Goal: Information Seeking & Learning: Learn about a topic

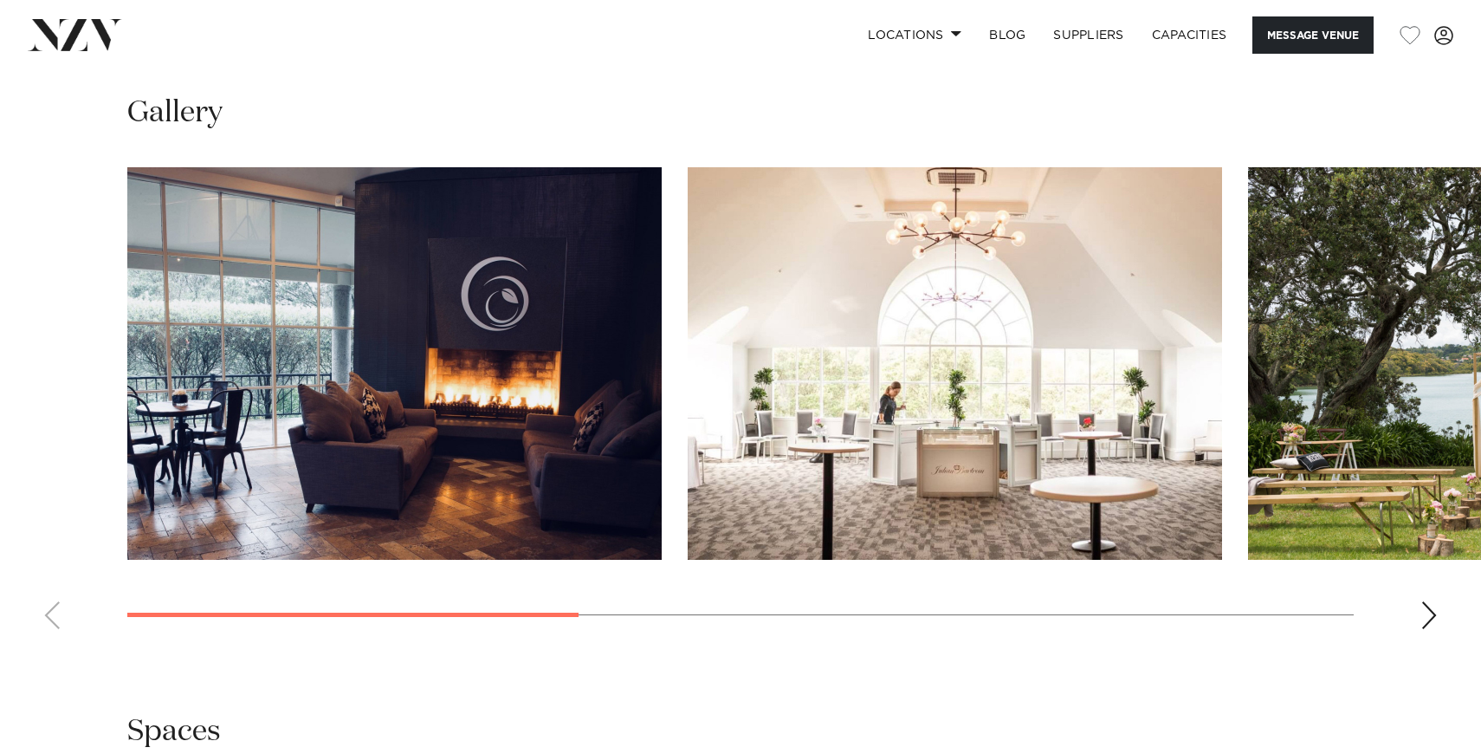
scroll to position [1621, 0]
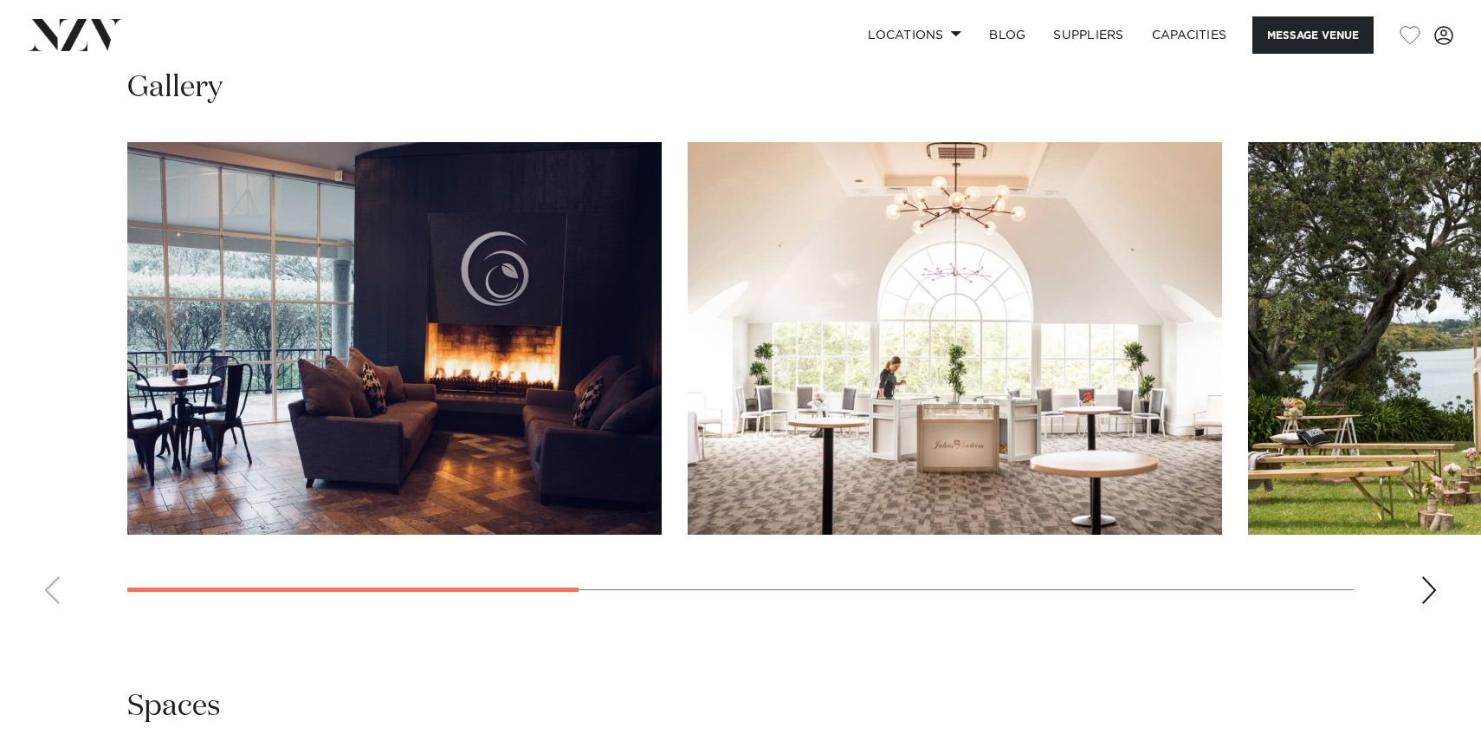
click at [1432, 581] on div "Next slide" at bounding box center [1429, 590] width 17 height 28
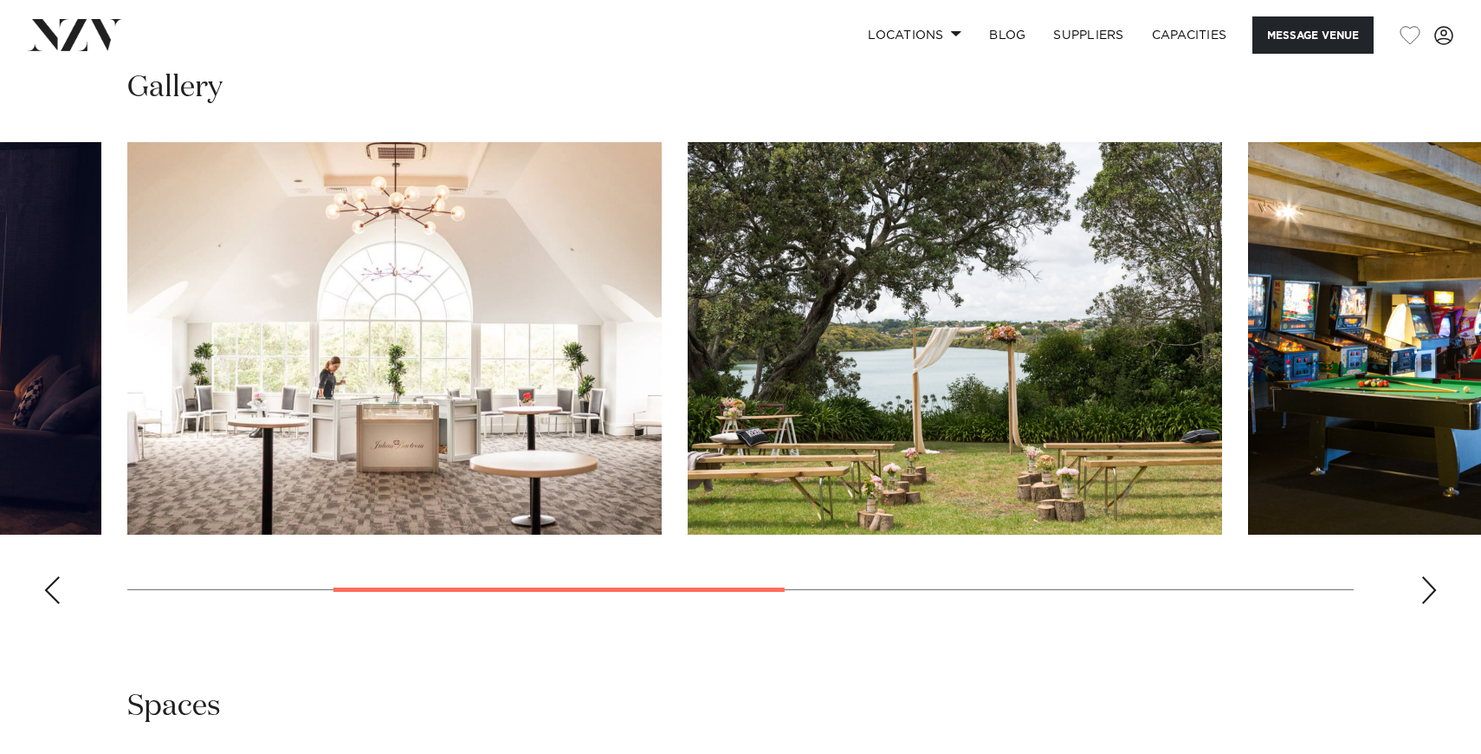
click at [1432, 581] on div "Next slide" at bounding box center [1429, 590] width 17 height 28
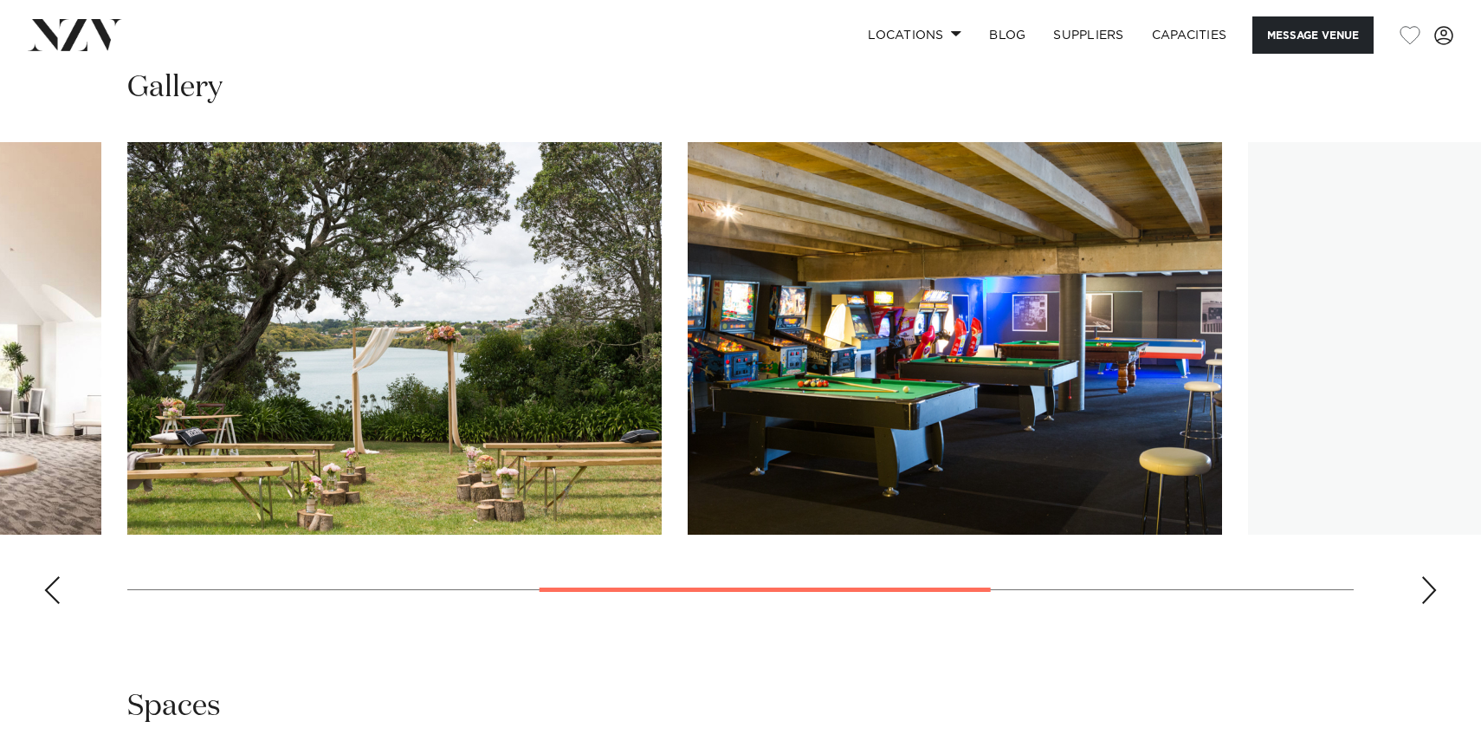
click at [1432, 581] on div "Next slide" at bounding box center [1429, 590] width 17 height 28
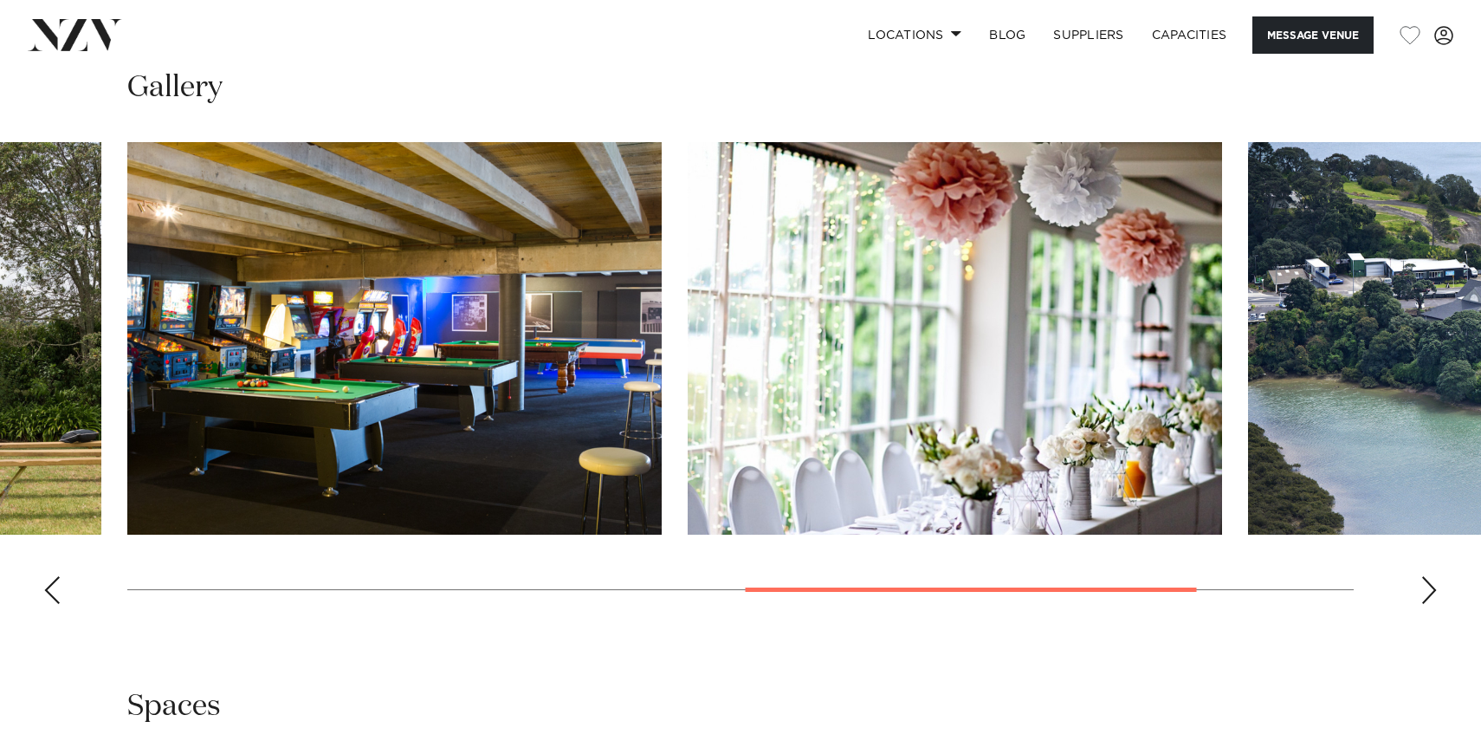
click at [1432, 581] on div "Next slide" at bounding box center [1429, 590] width 17 height 28
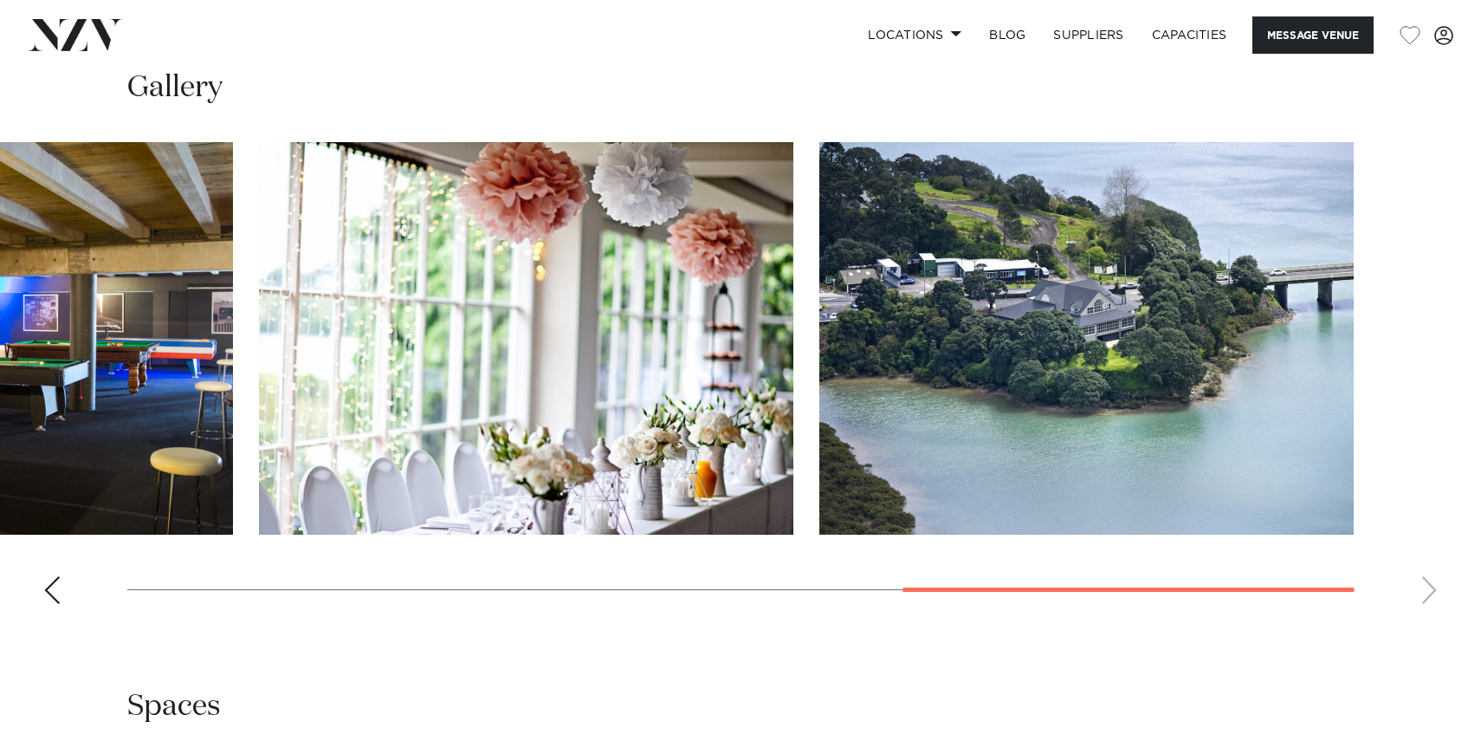
click at [1432, 581] on swiper-container at bounding box center [740, 380] width 1481 height 476
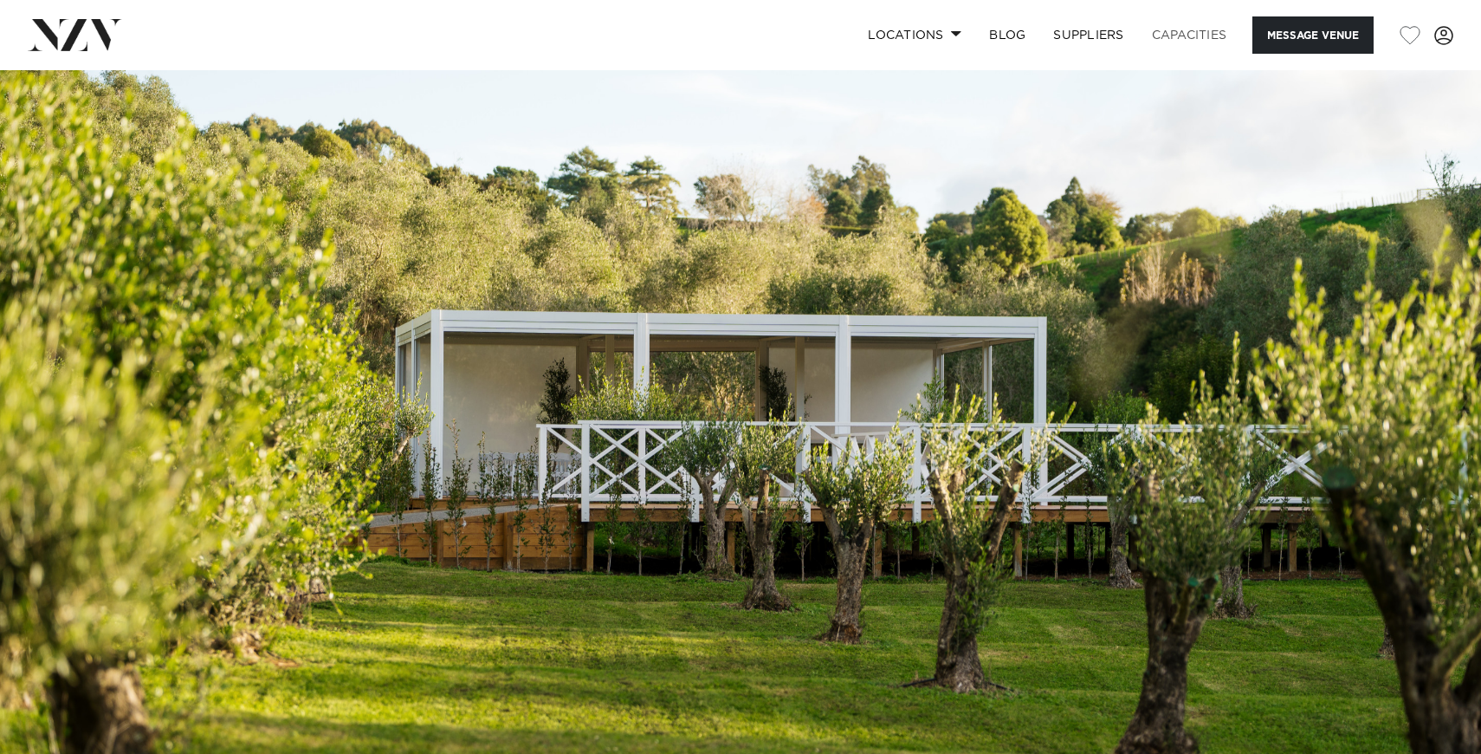
click at [1173, 41] on link "Capacities" at bounding box center [1189, 34] width 103 height 37
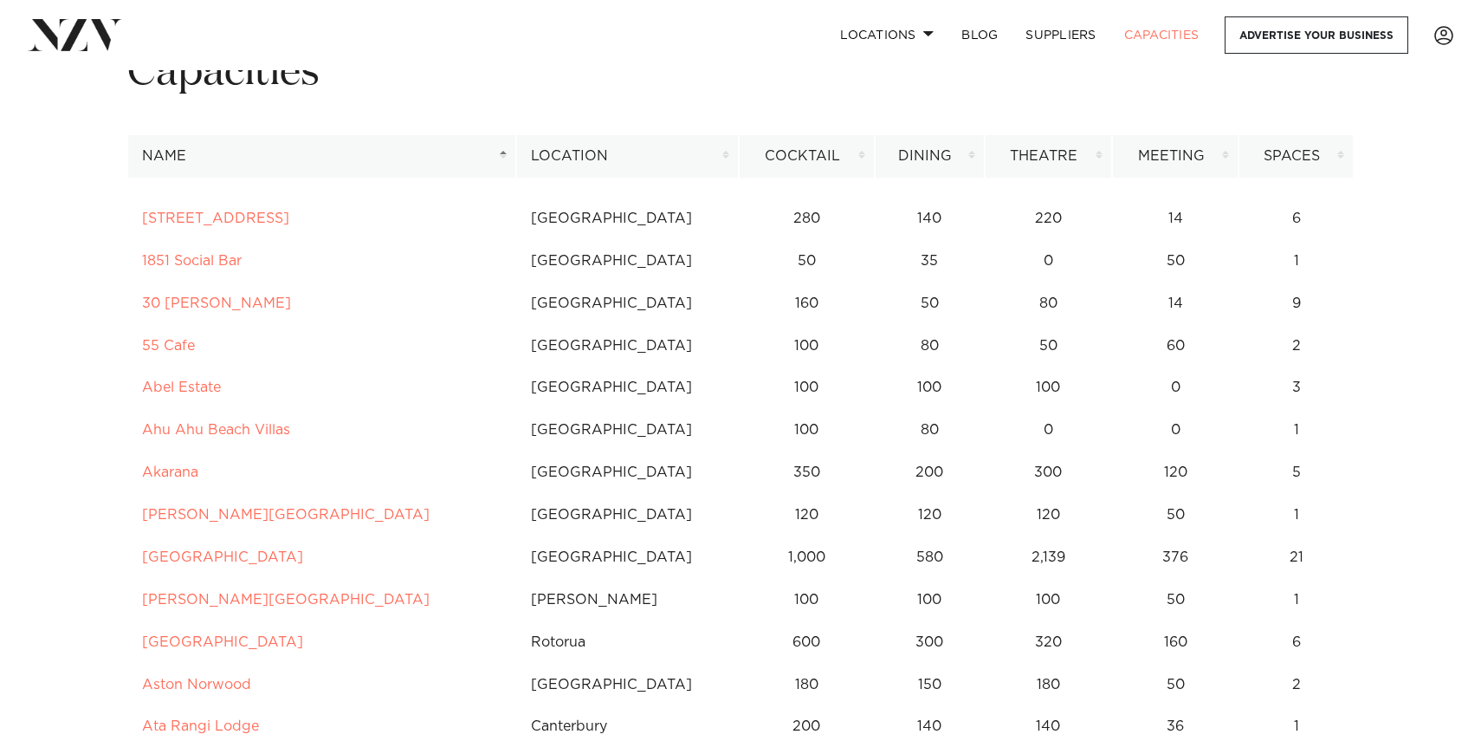
scroll to position [99, 0]
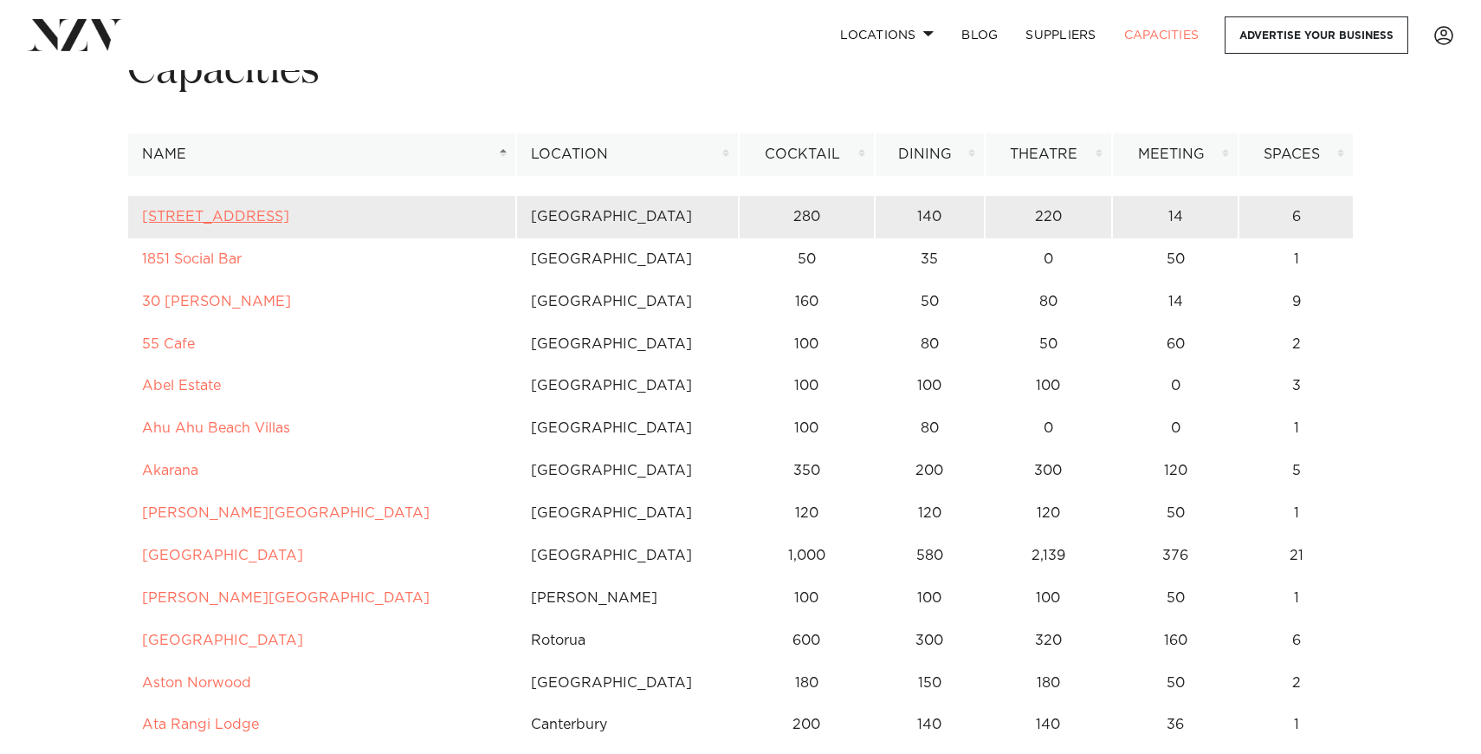
click at [238, 217] on link "12 Madden Street" at bounding box center [215, 217] width 147 height 14
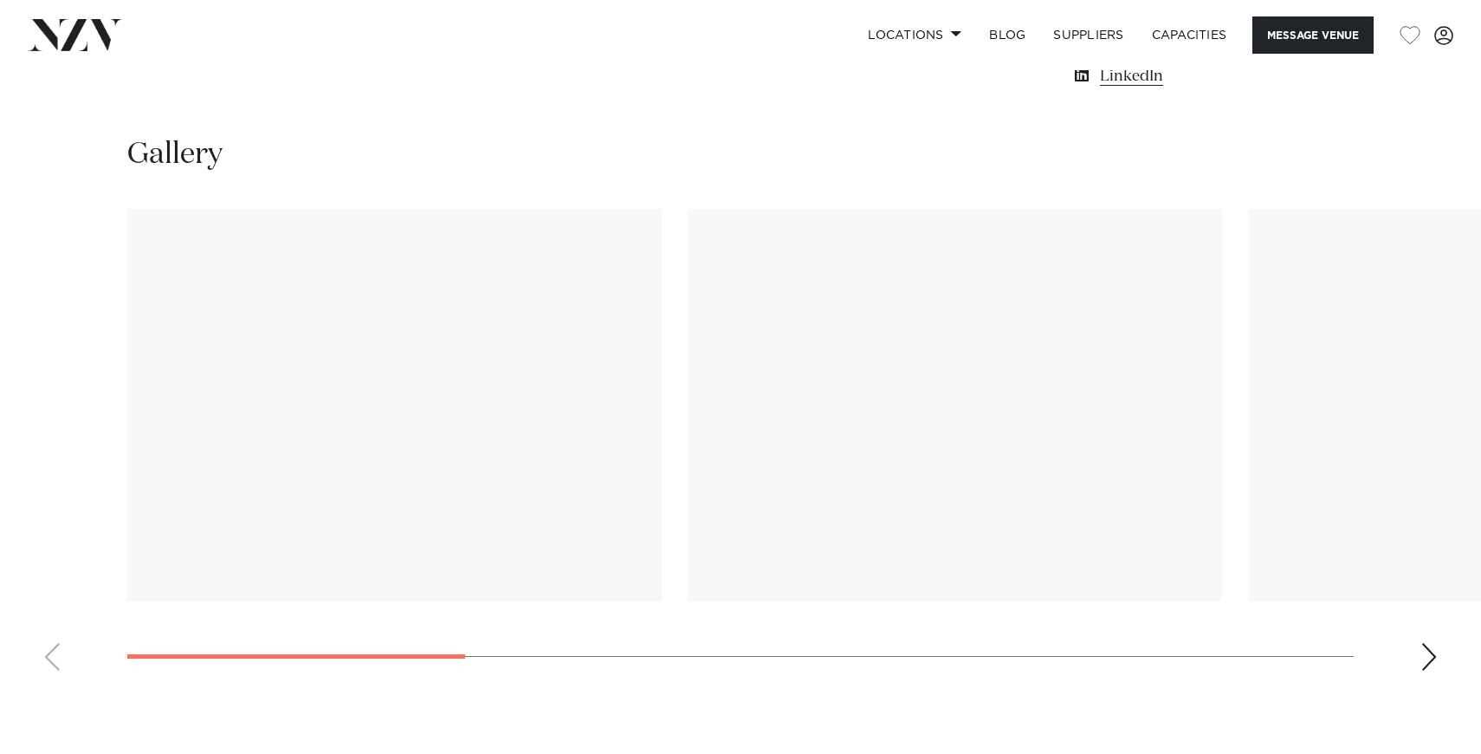
scroll to position [1423, 0]
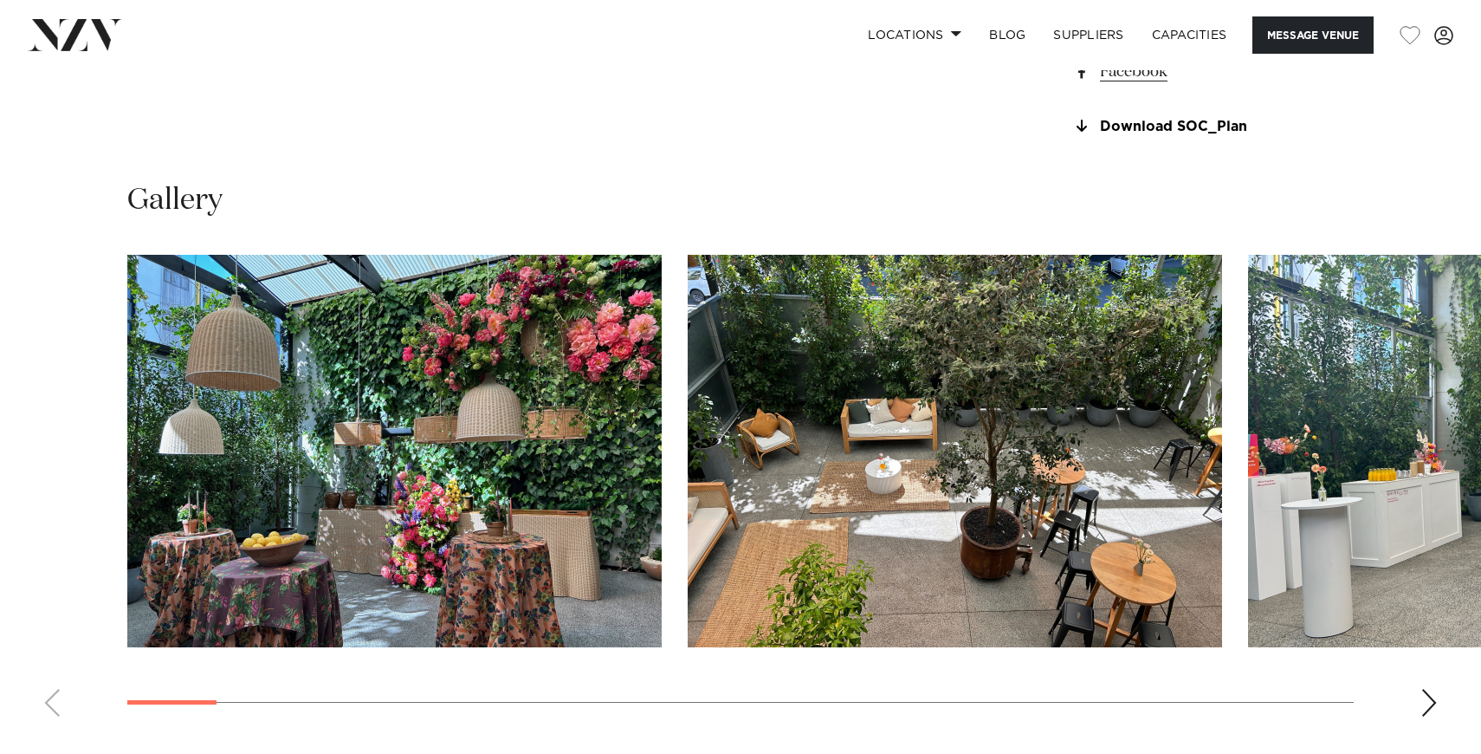
scroll to position [1559, 0]
click at [1429, 710] on div "Next slide" at bounding box center [1429, 702] width 17 height 28
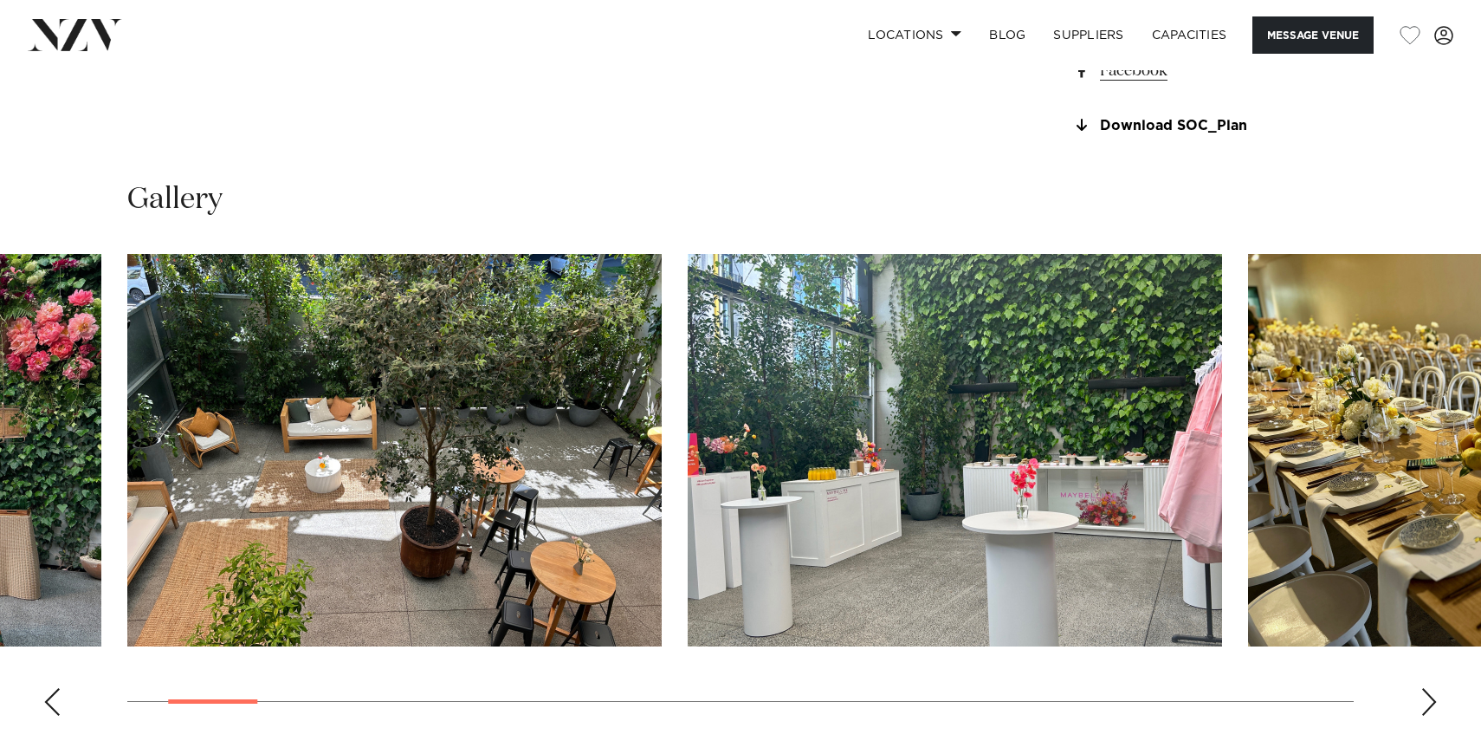
click at [1429, 710] on div "Next slide" at bounding box center [1429, 702] width 17 height 28
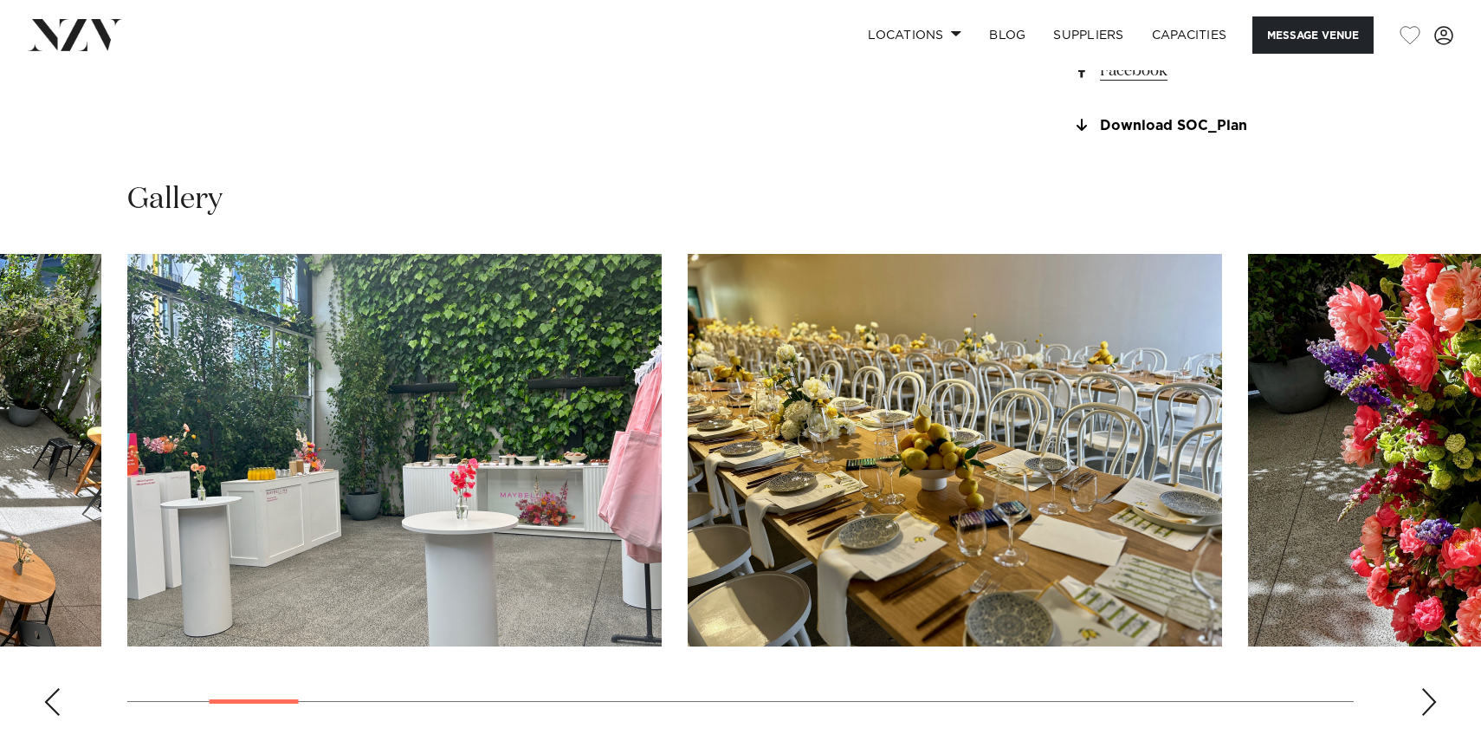
click at [1444, 719] on swiper-container at bounding box center [740, 492] width 1481 height 476
click at [1437, 716] on div "Next slide" at bounding box center [1429, 702] width 17 height 28
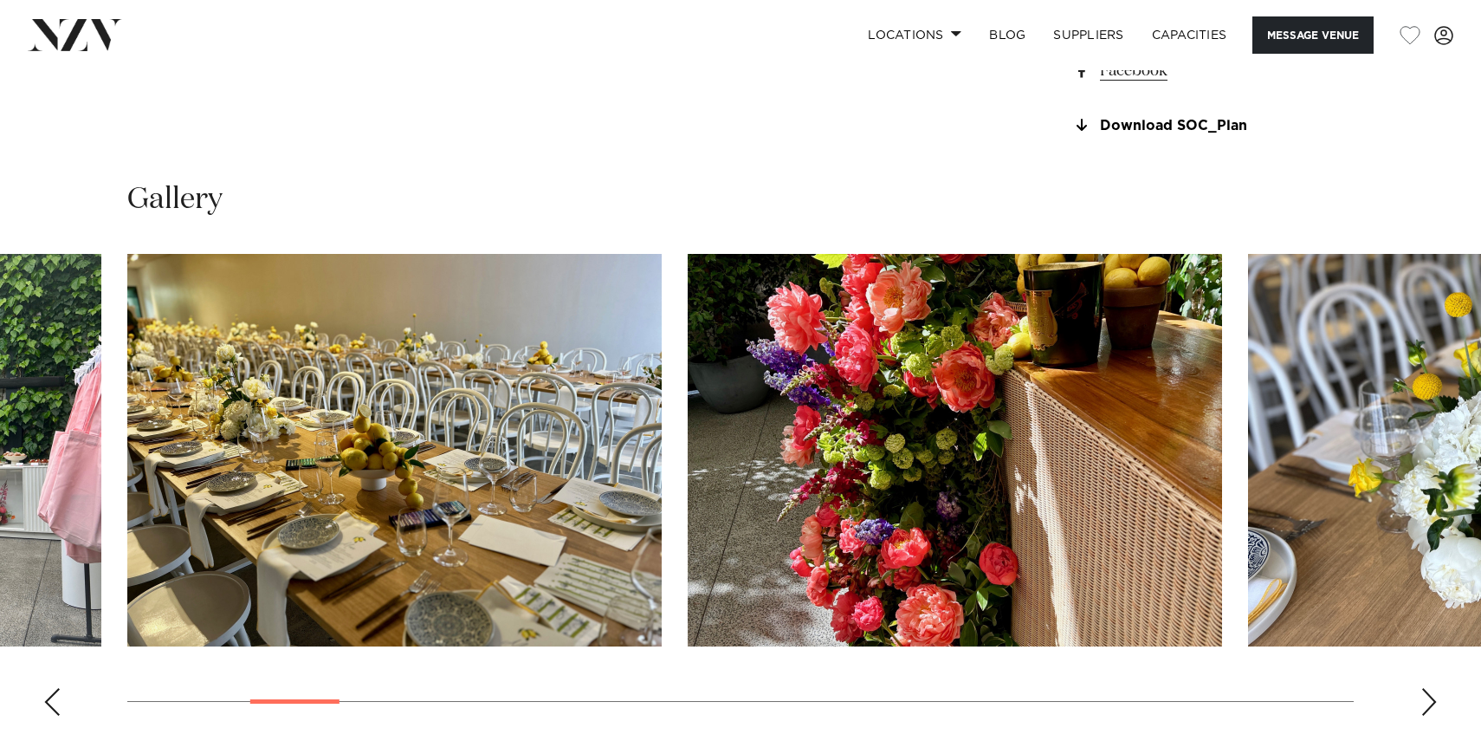
click at [1436, 716] on div "Next slide" at bounding box center [1429, 702] width 17 height 28
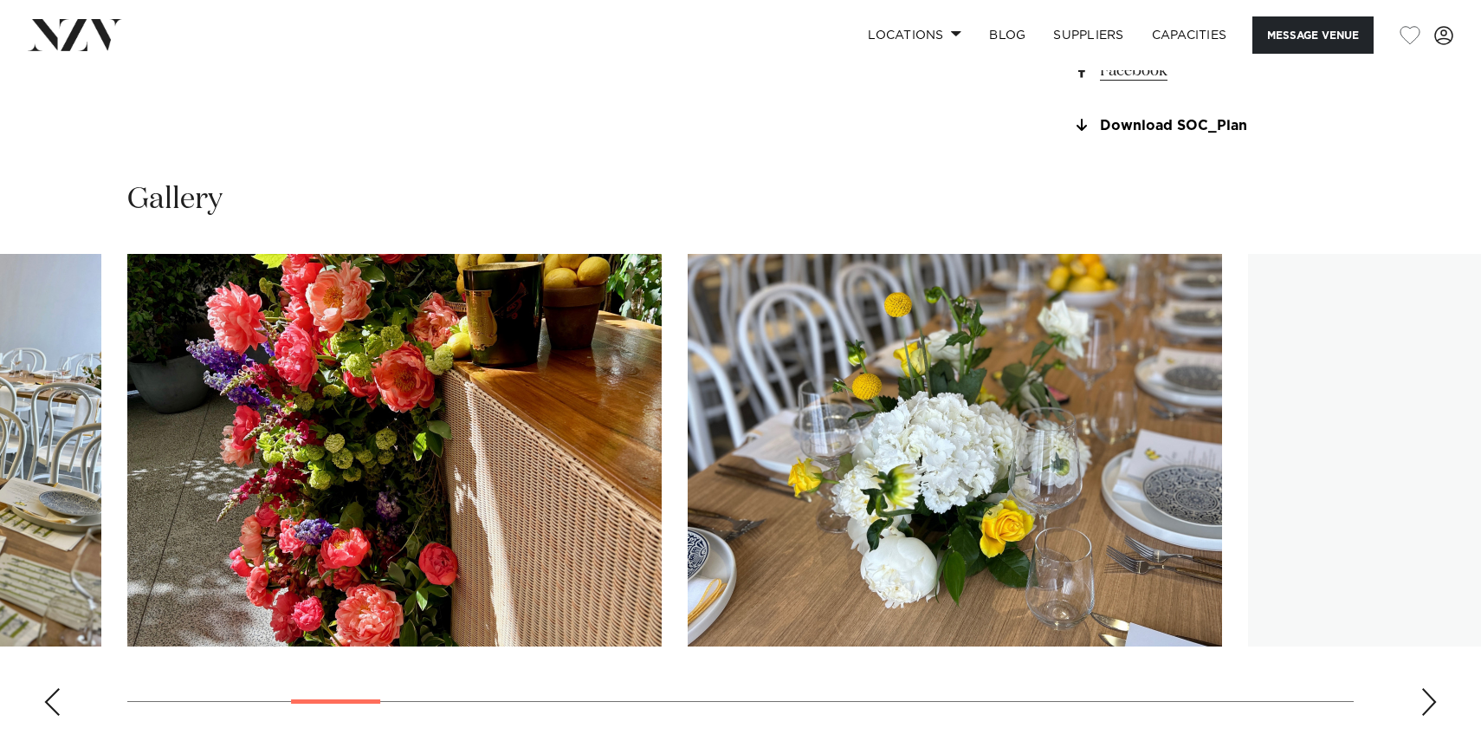
click at [1436, 716] on div "Next slide" at bounding box center [1429, 702] width 17 height 28
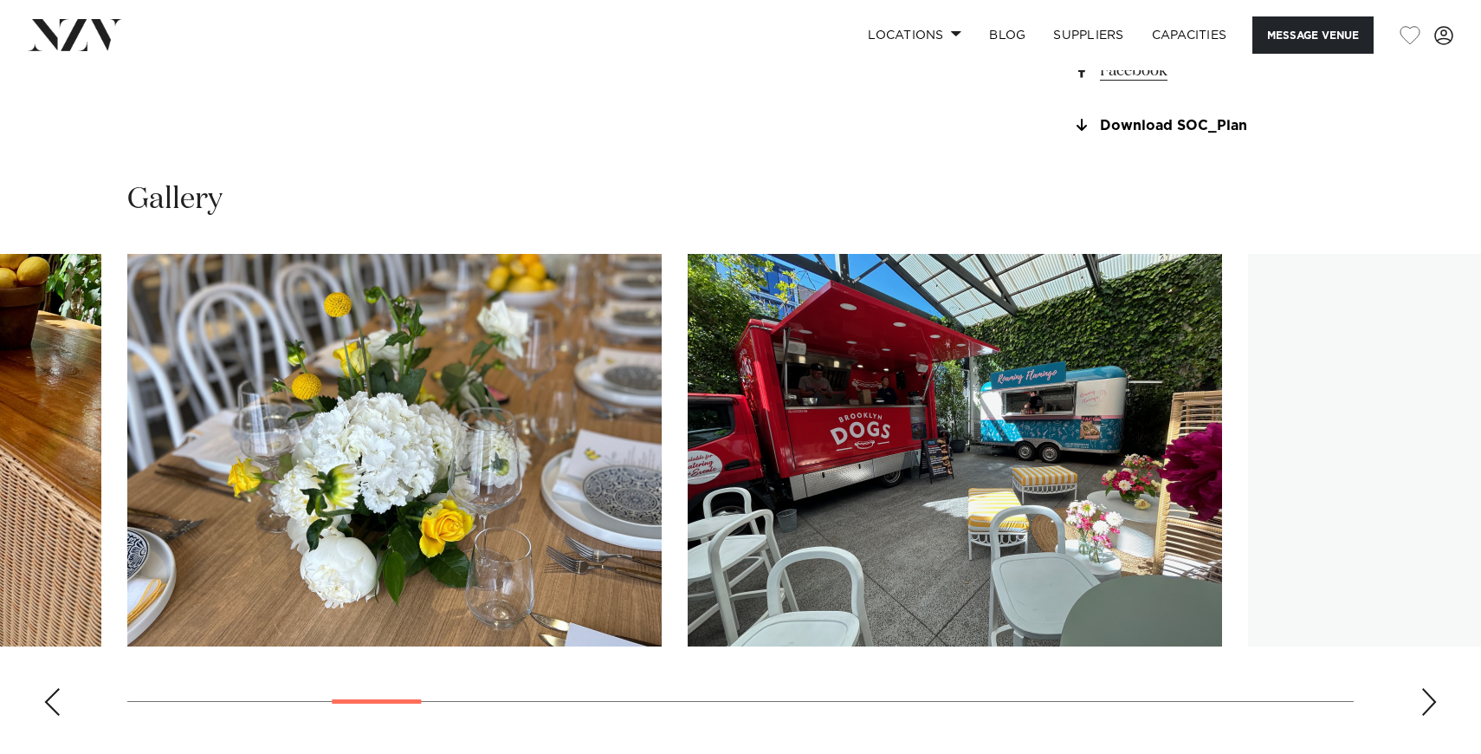
click at [1436, 716] on div "Next slide" at bounding box center [1429, 702] width 17 height 28
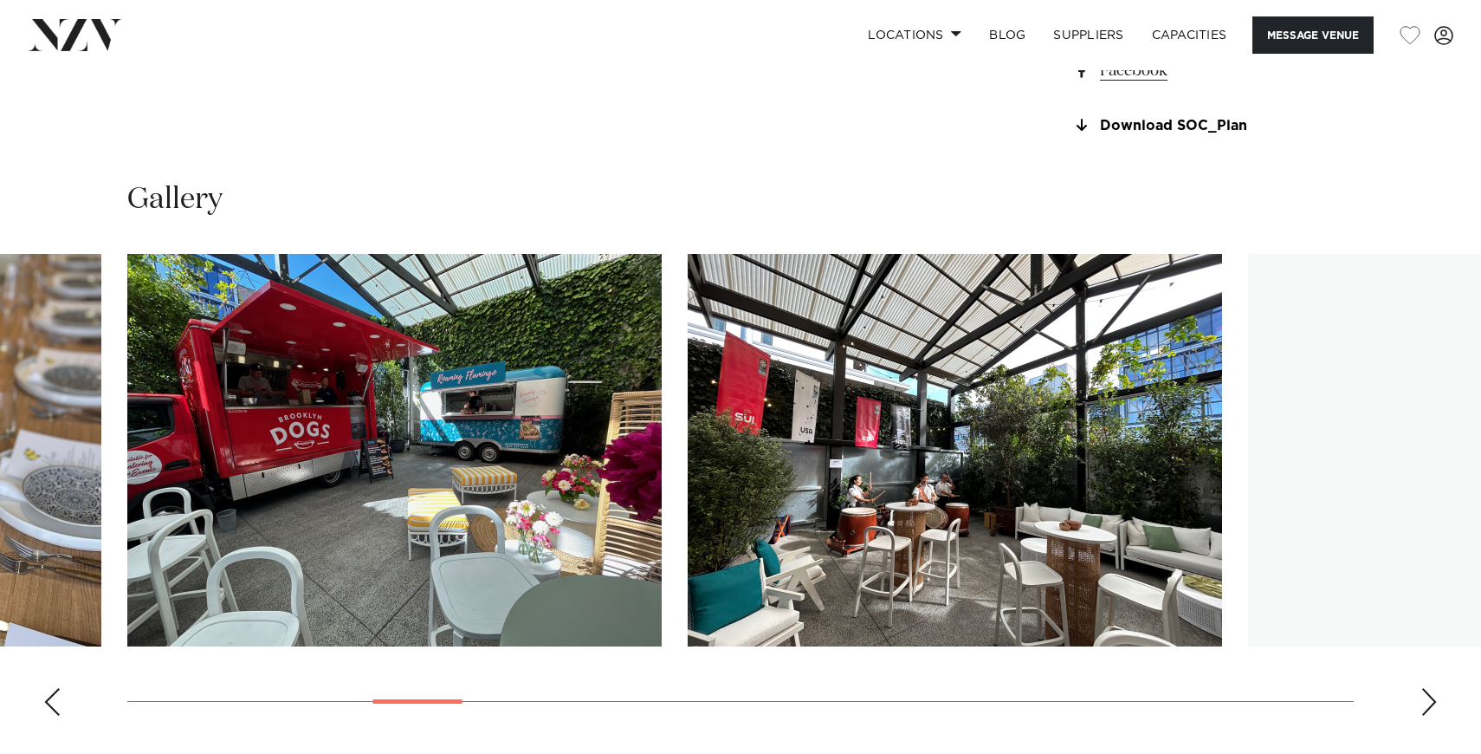
click at [1436, 716] on div "Next slide" at bounding box center [1429, 702] width 17 height 28
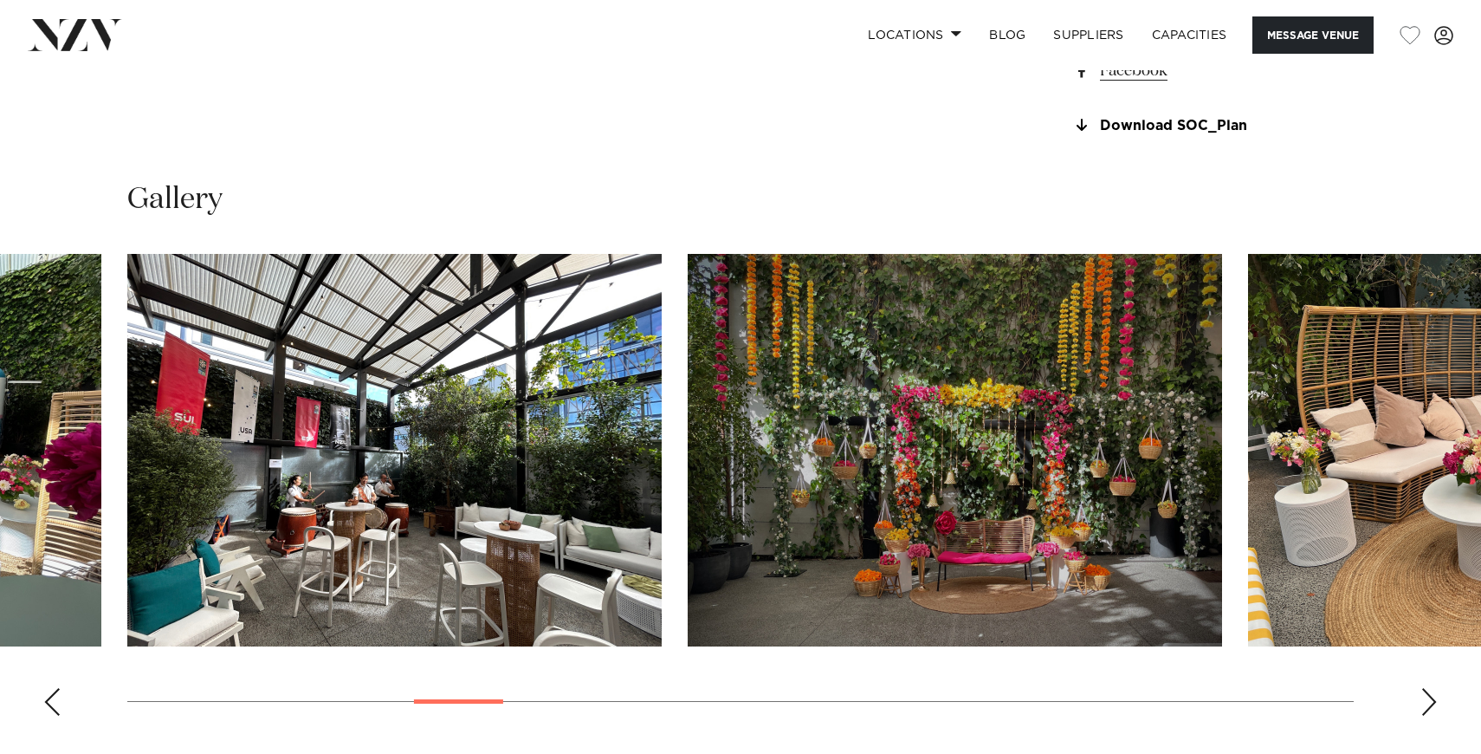
click at [1435, 716] on div "Next slide" at bounding box center [1429, 702] width 17 height 28
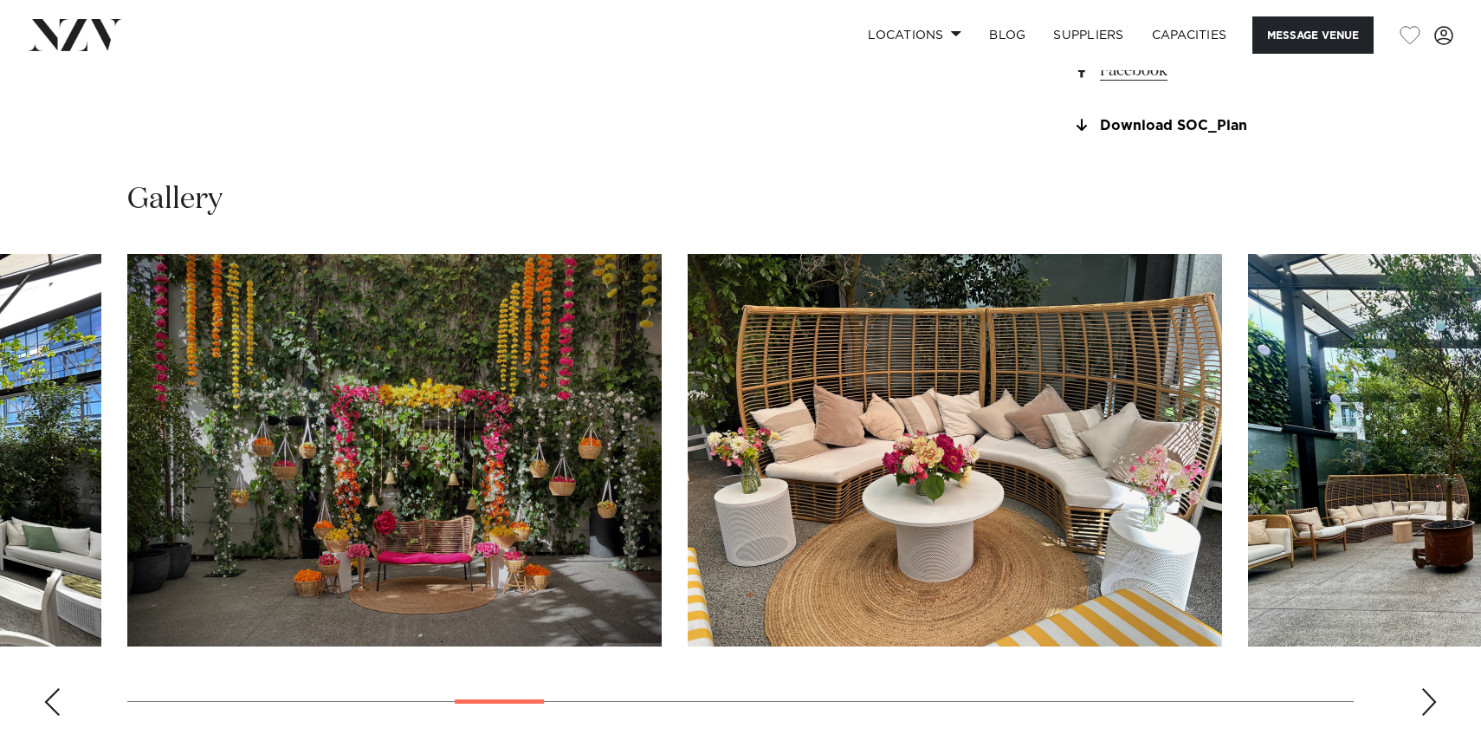
click at [1435, 716] on div "Next slide" at bounding box center [1429, 702] width 17 height 28
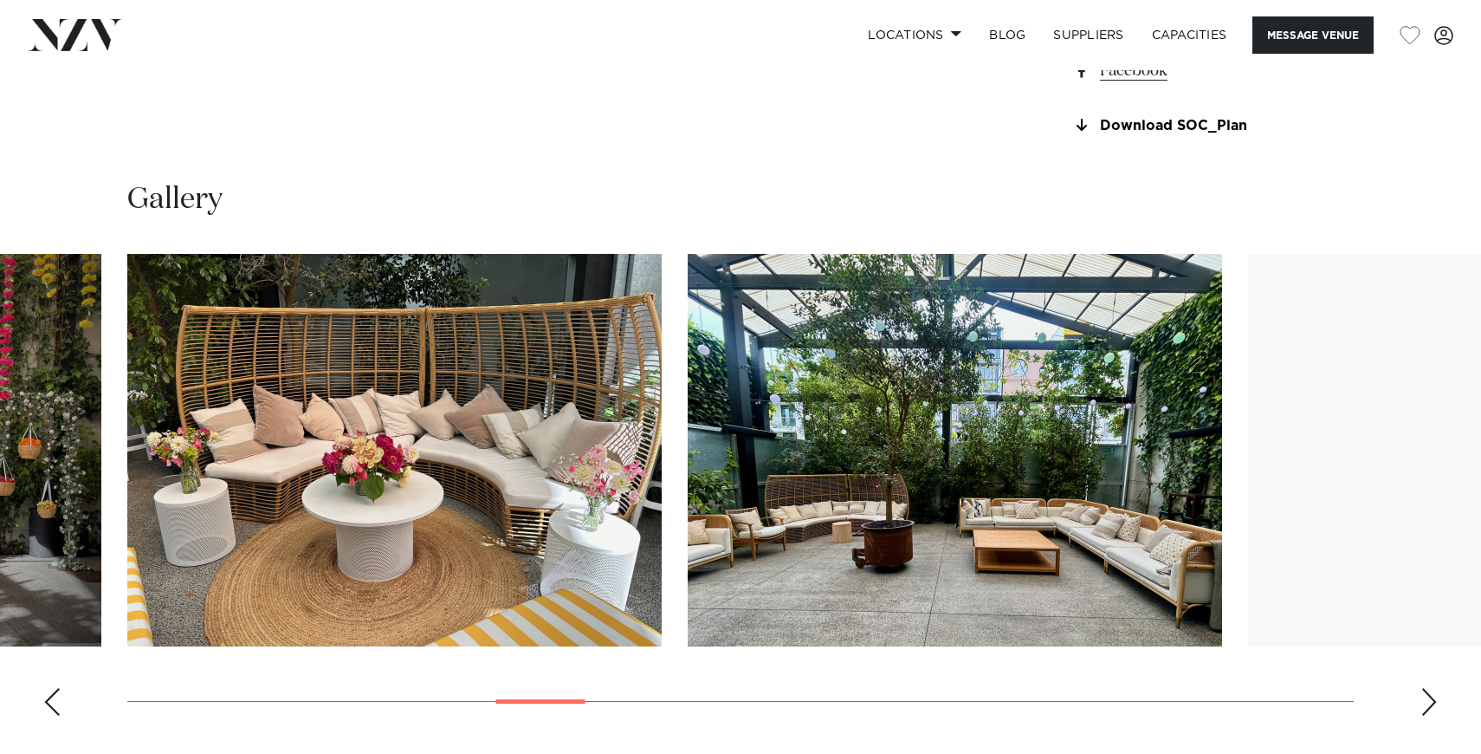
click at [1435, 716] on div "Next slide" at bounding box center [1429, 702] width 17 height 28
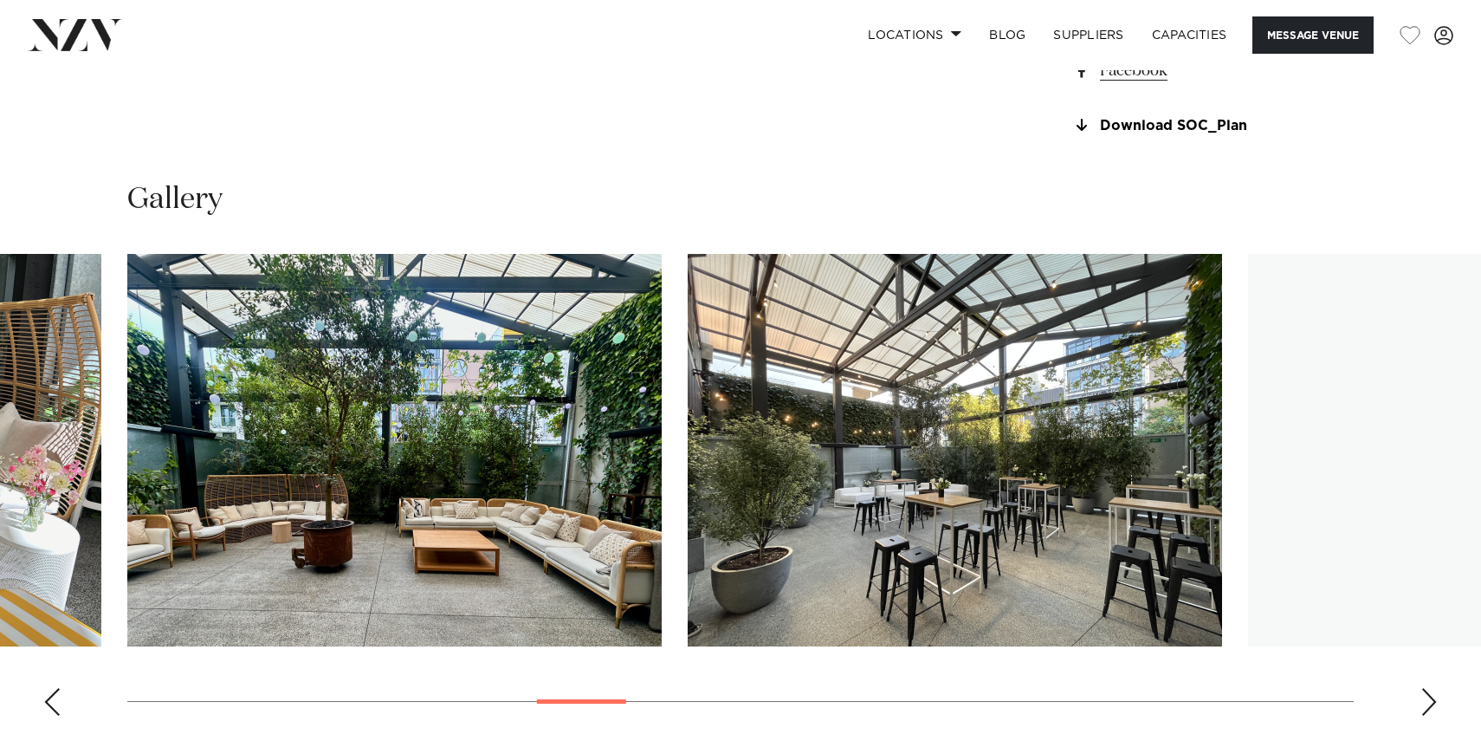
click at [1435, 716] on div "Next slide" at bounding box center [1429, 702] width 17 height 28
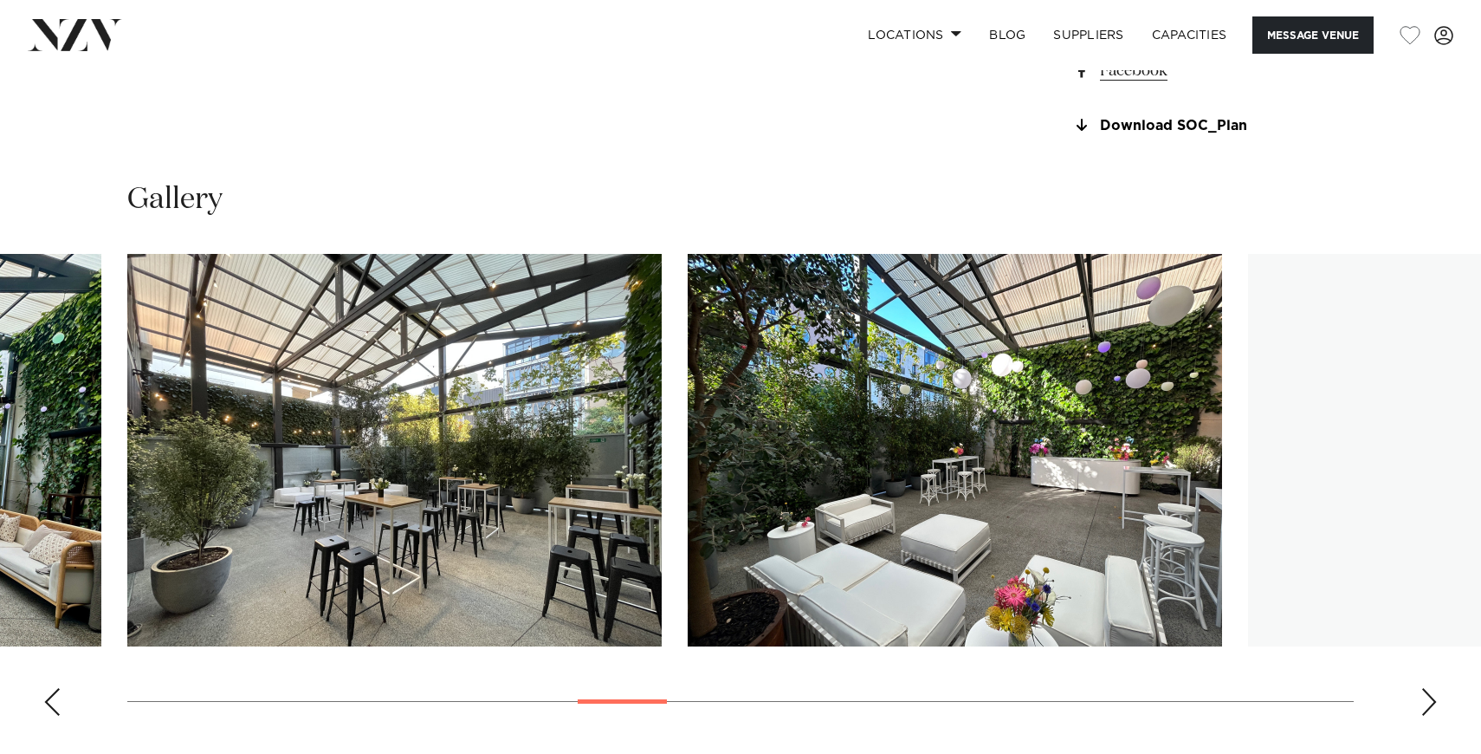
click at [1435, 716] on div "Next slide" at bounding box center [1429, 702] width 17 height 28
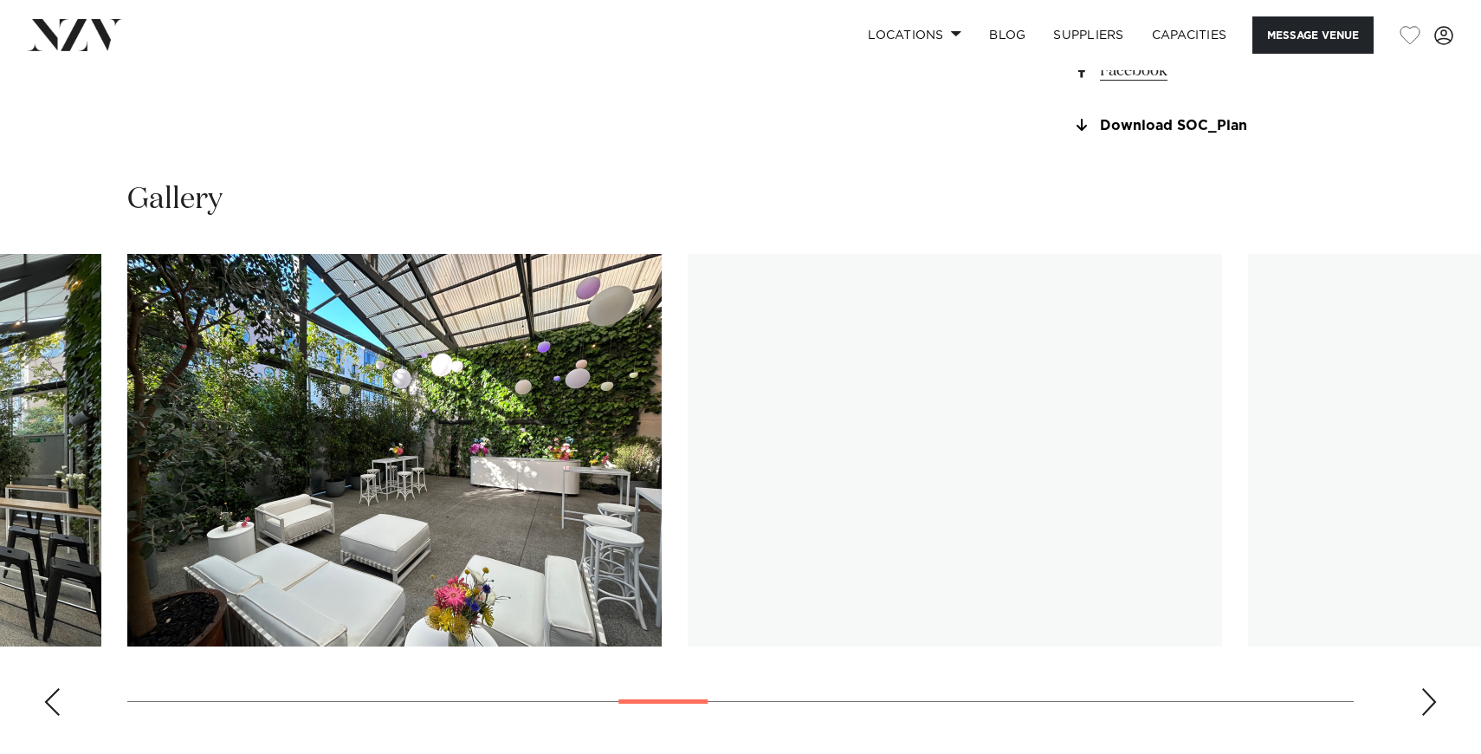
click at [1435, 716] on div "Next slide" at bounding box center [1429, 702] width 17 height 28
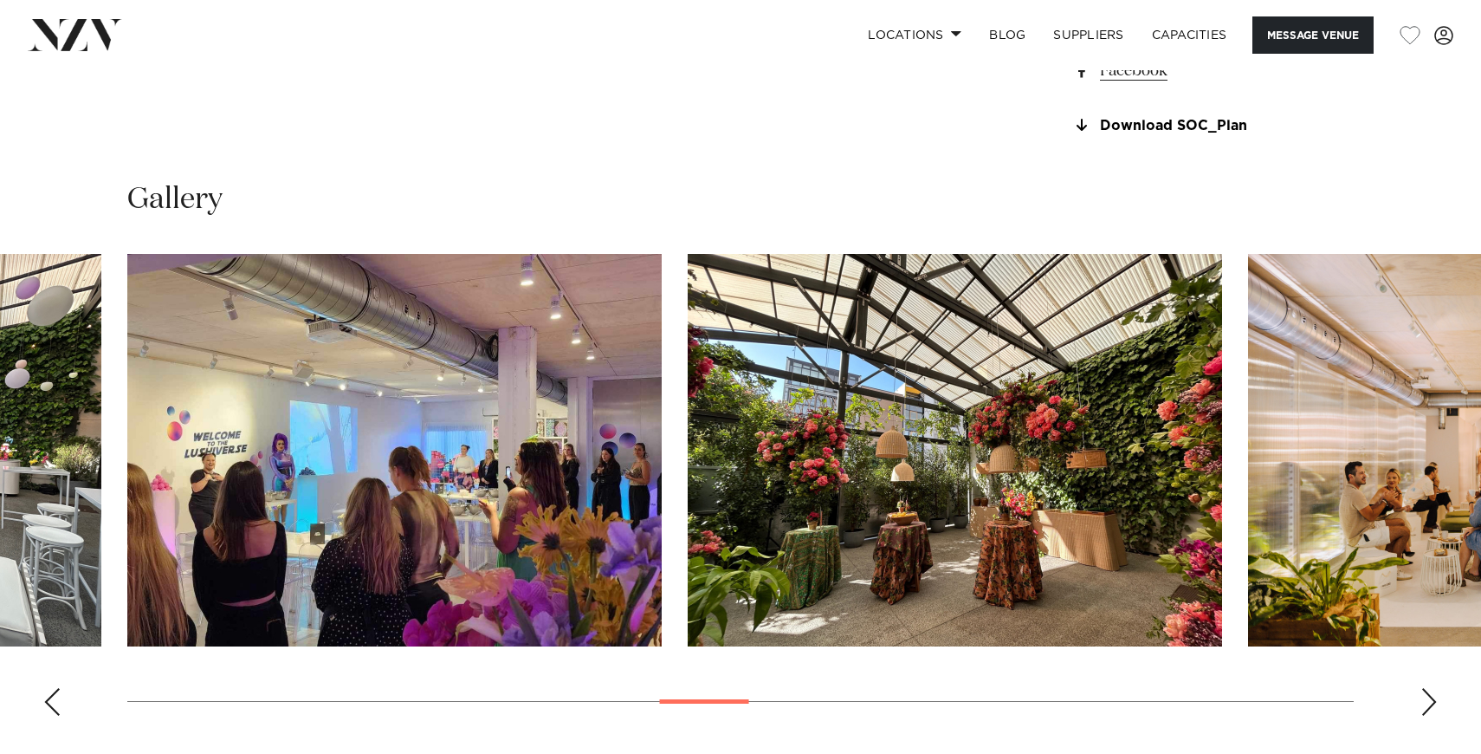
click at [1435, 716] on div "Next slide" at bounding box center [1429, 702] width 17 height 28
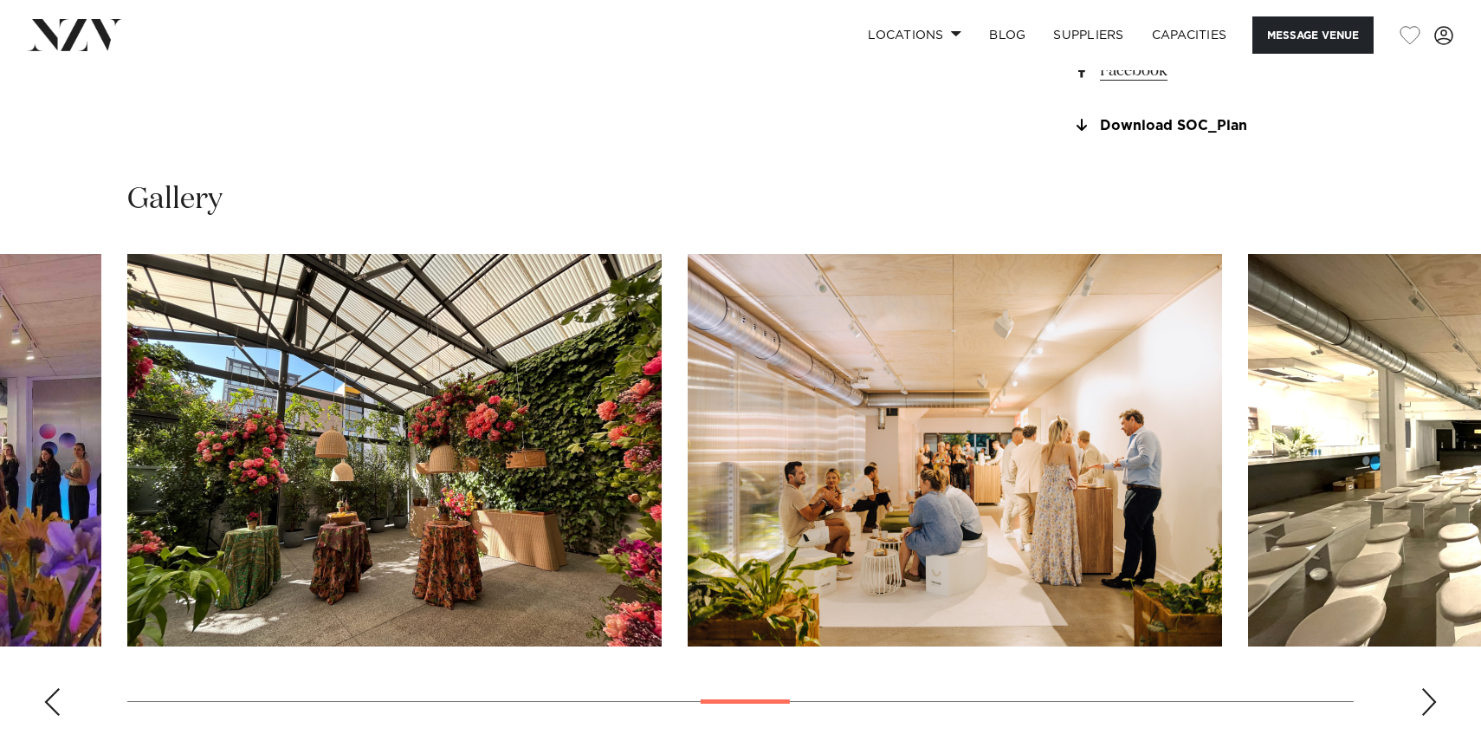
click at [1435, 716] on div "Next slide" at bounding box center [1429, 702] width 17 height 28
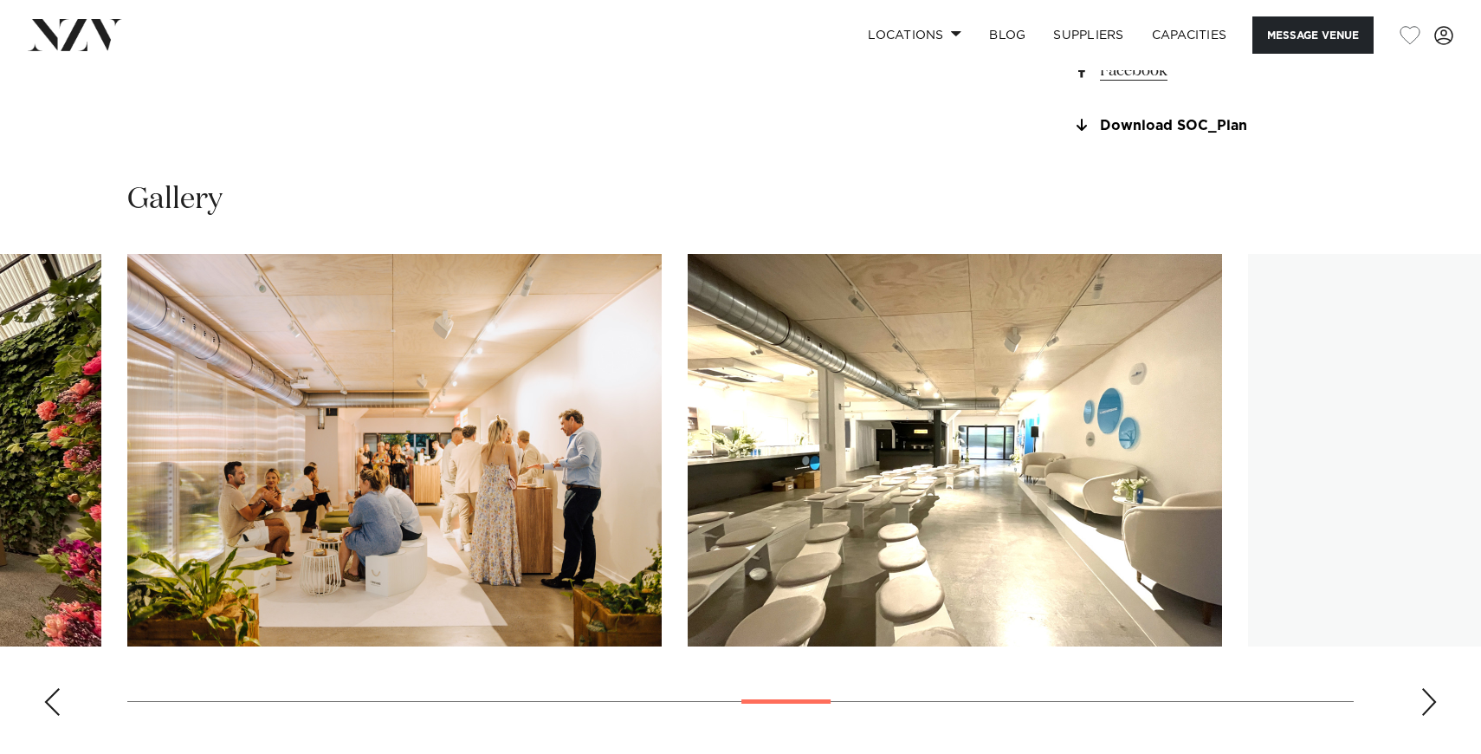
click at [1435, 716] on div "Next slide" at bounding box center [1429, 702] width 17 height 28
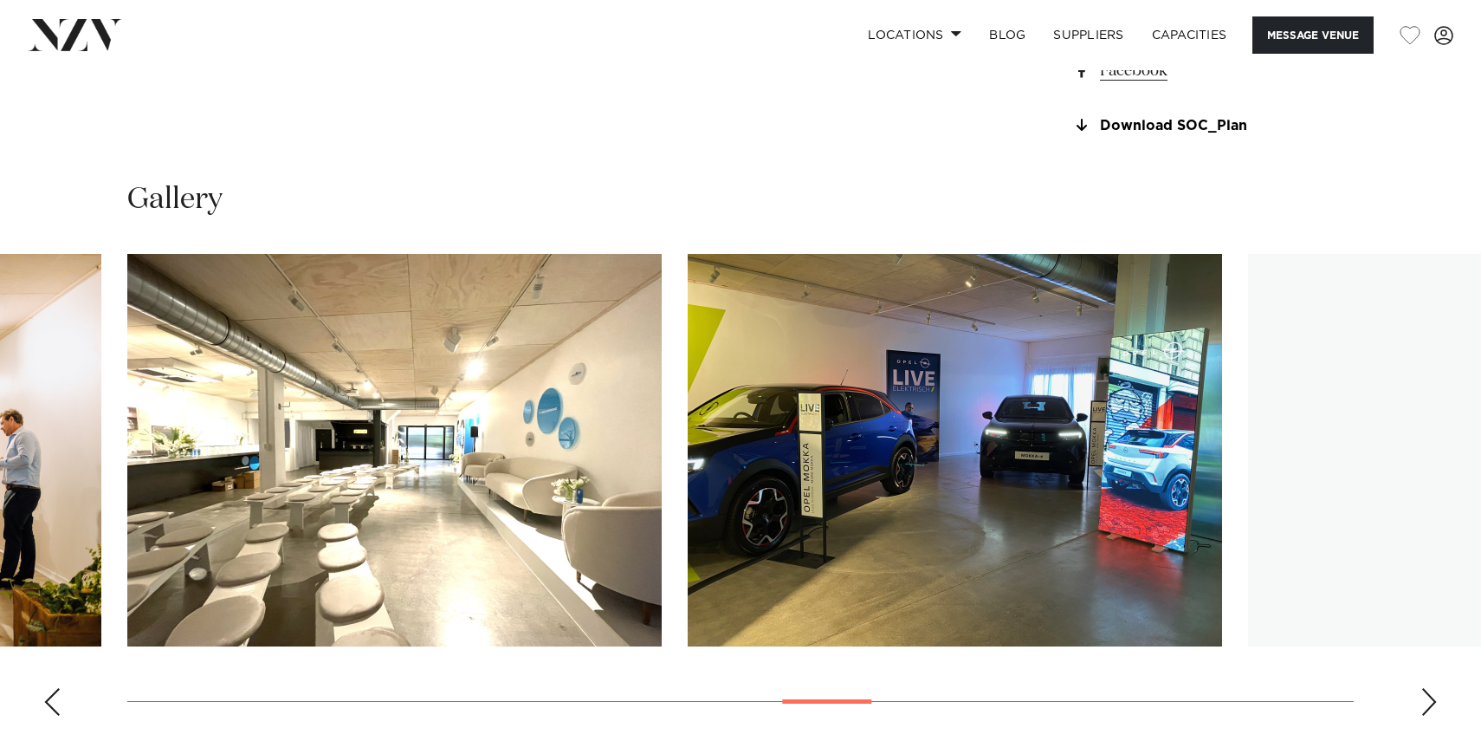
click at [1435, 716] on div "Next slide" at bounding box center [1429, 702] width 17 height 28
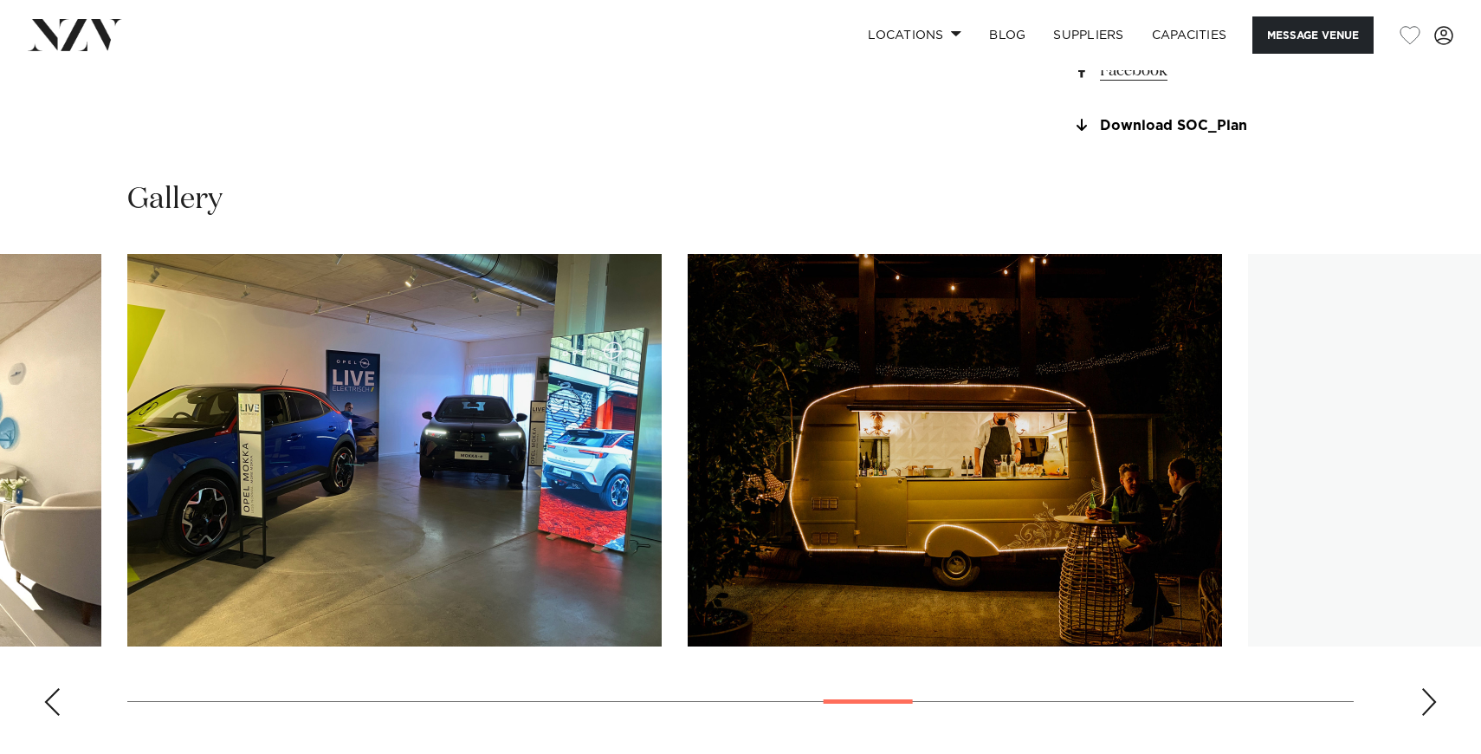
click at [1435, 716] on div "Next slide" at bounding box center [1429, 702] width 17 height 28
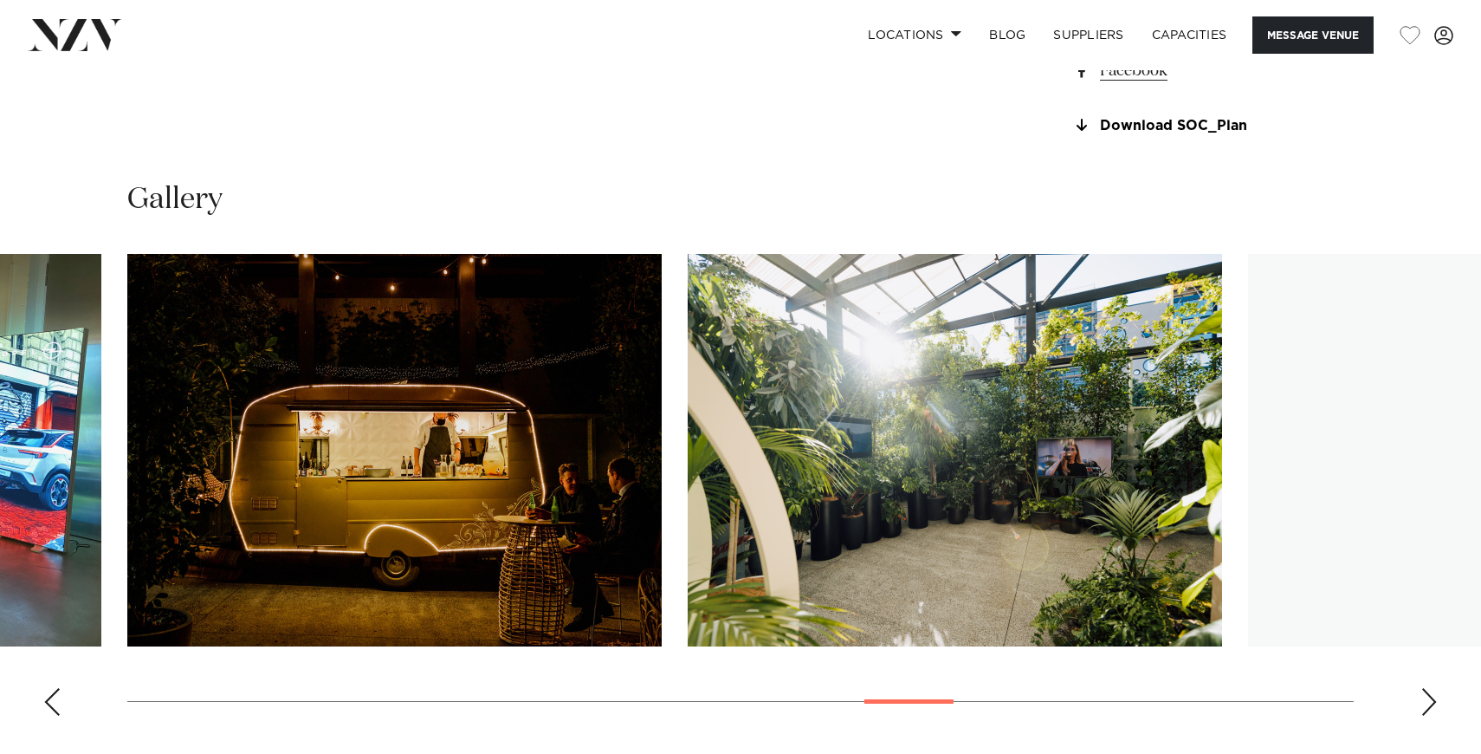
click at [1435, 716] on div "Next slide" at bounding box center [1429, 702] width 17 height 28
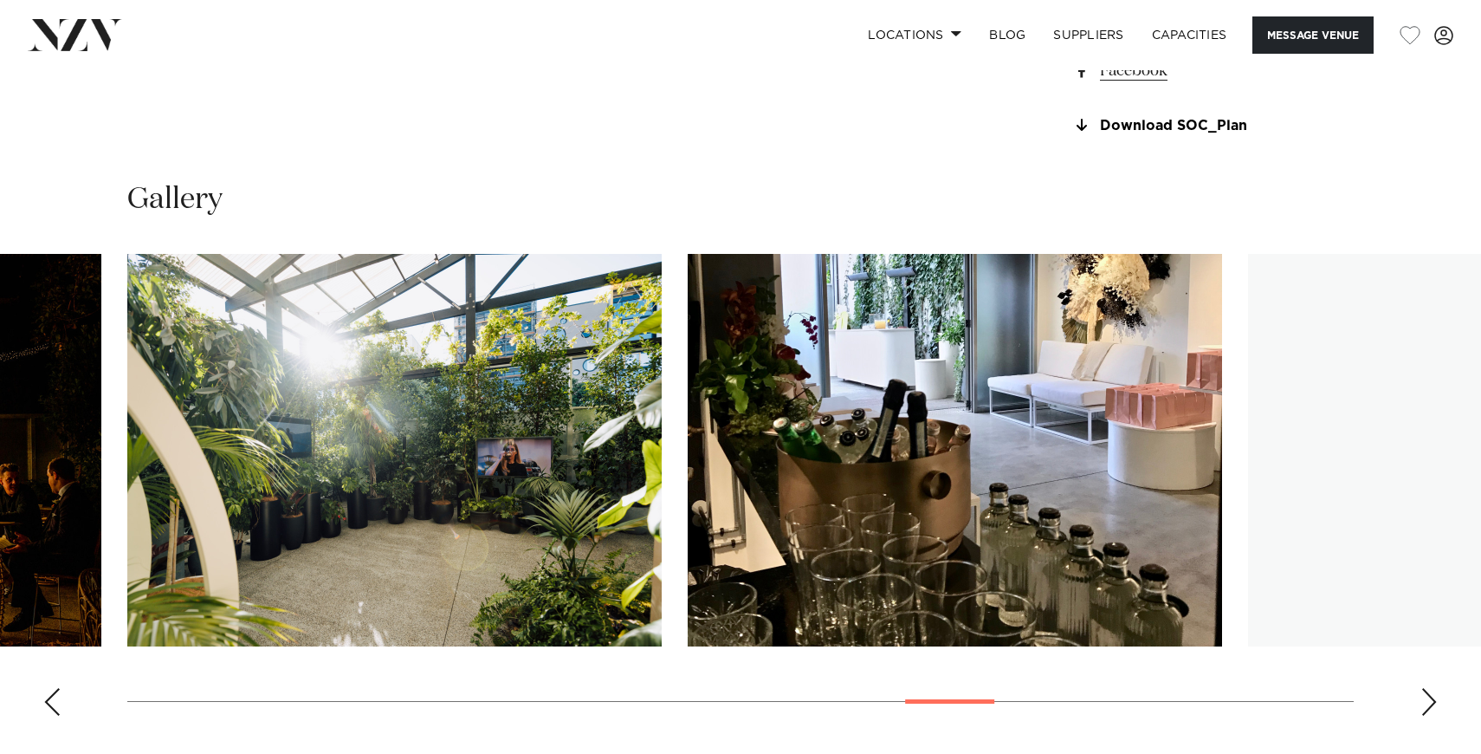
click at [1435, 716] on div "Next slide" at bounding box center [1429, 702] width 17 height 28
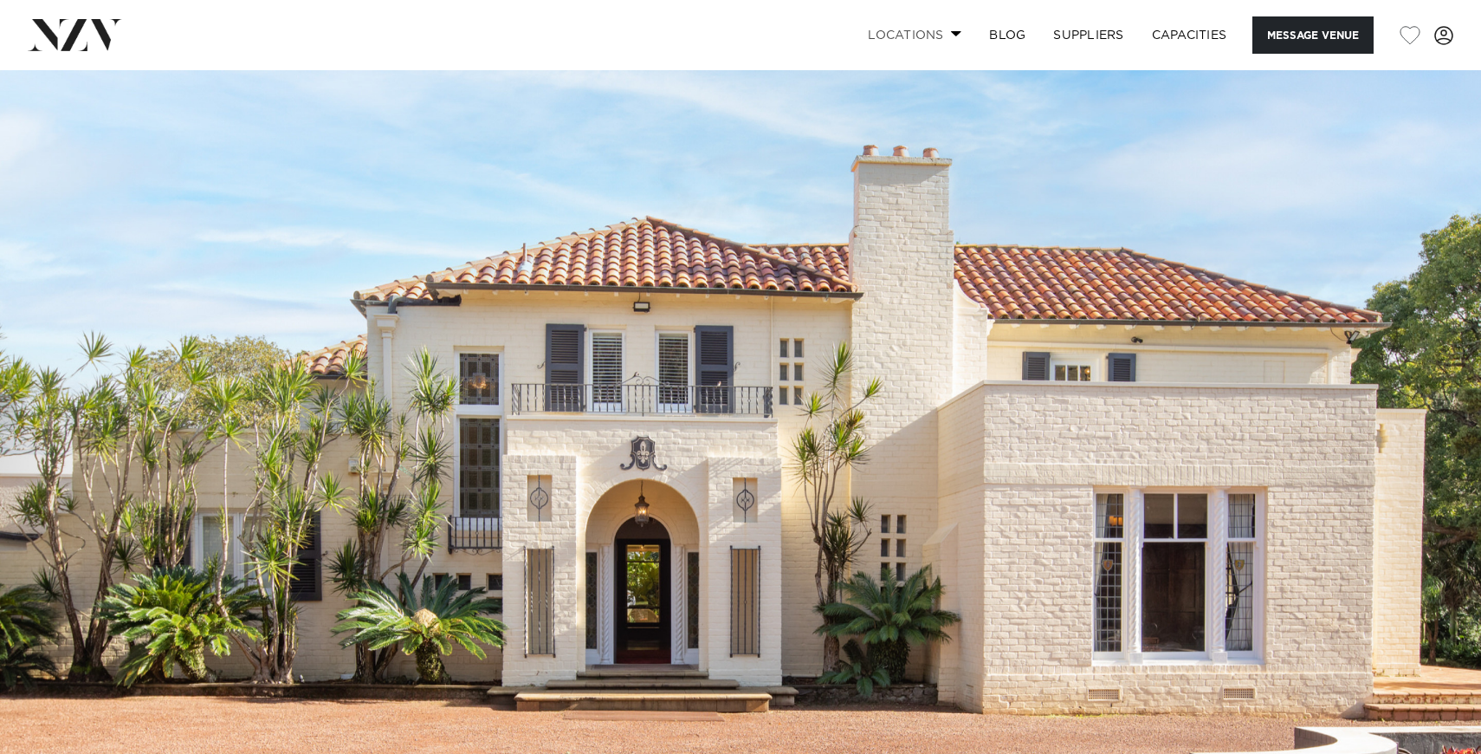
click at [877, 40] on link "Locations" at bounding box center [914, 34] width 121 height 37
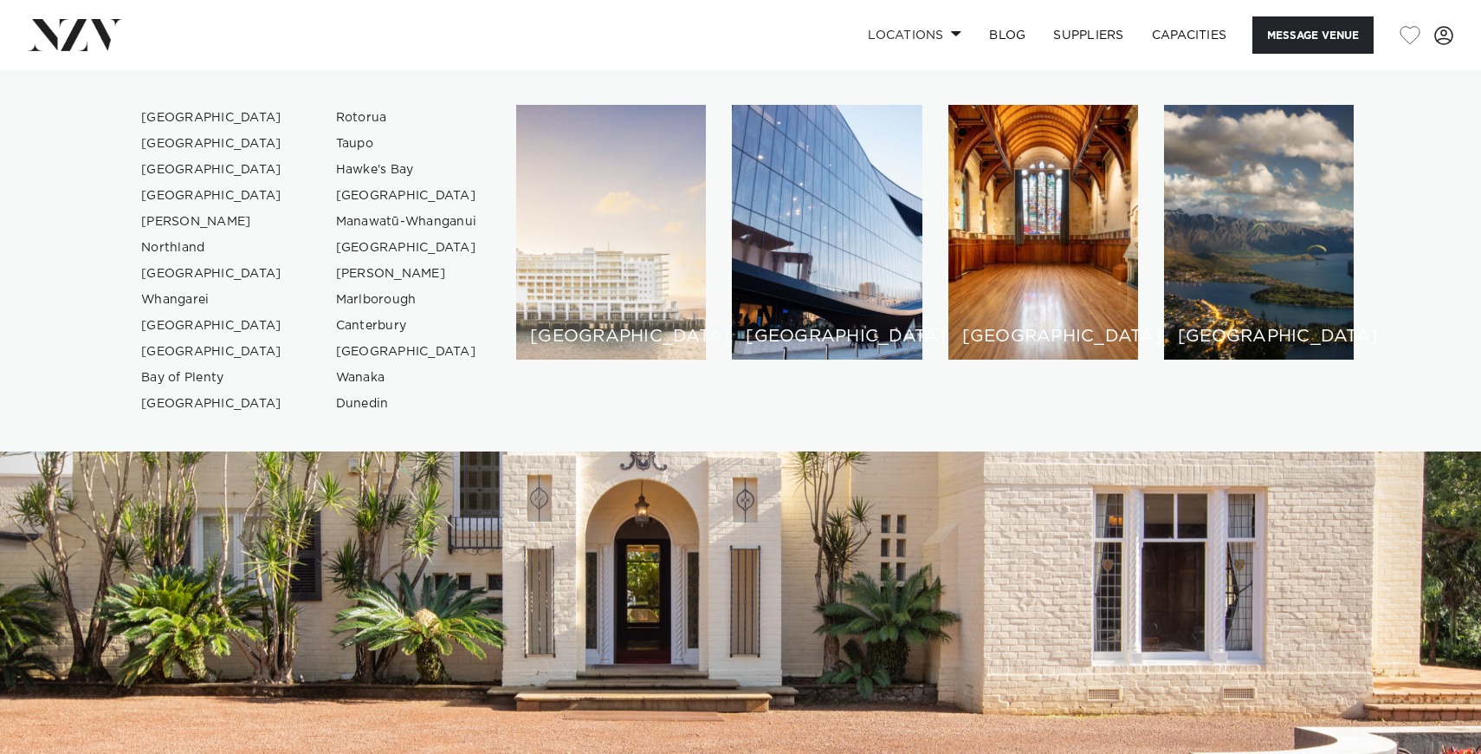
click at [580, 325] on div "[GEOGRAPHIC_DATA]" at bounding box center [611, 232] width 190 height 255
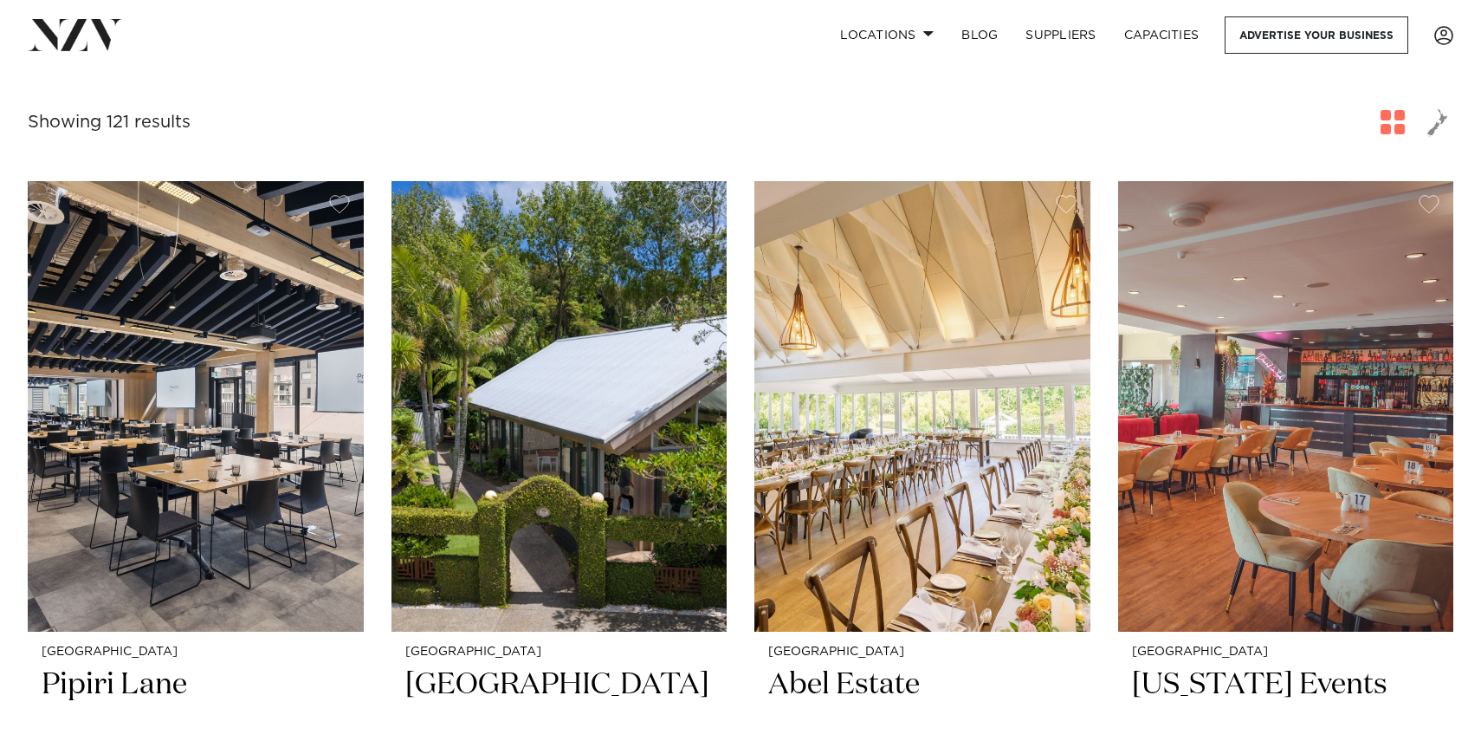
scroll to position [595, 0]
click at [897, 427] on img at bounding box center [923, 405] width 336 height 450
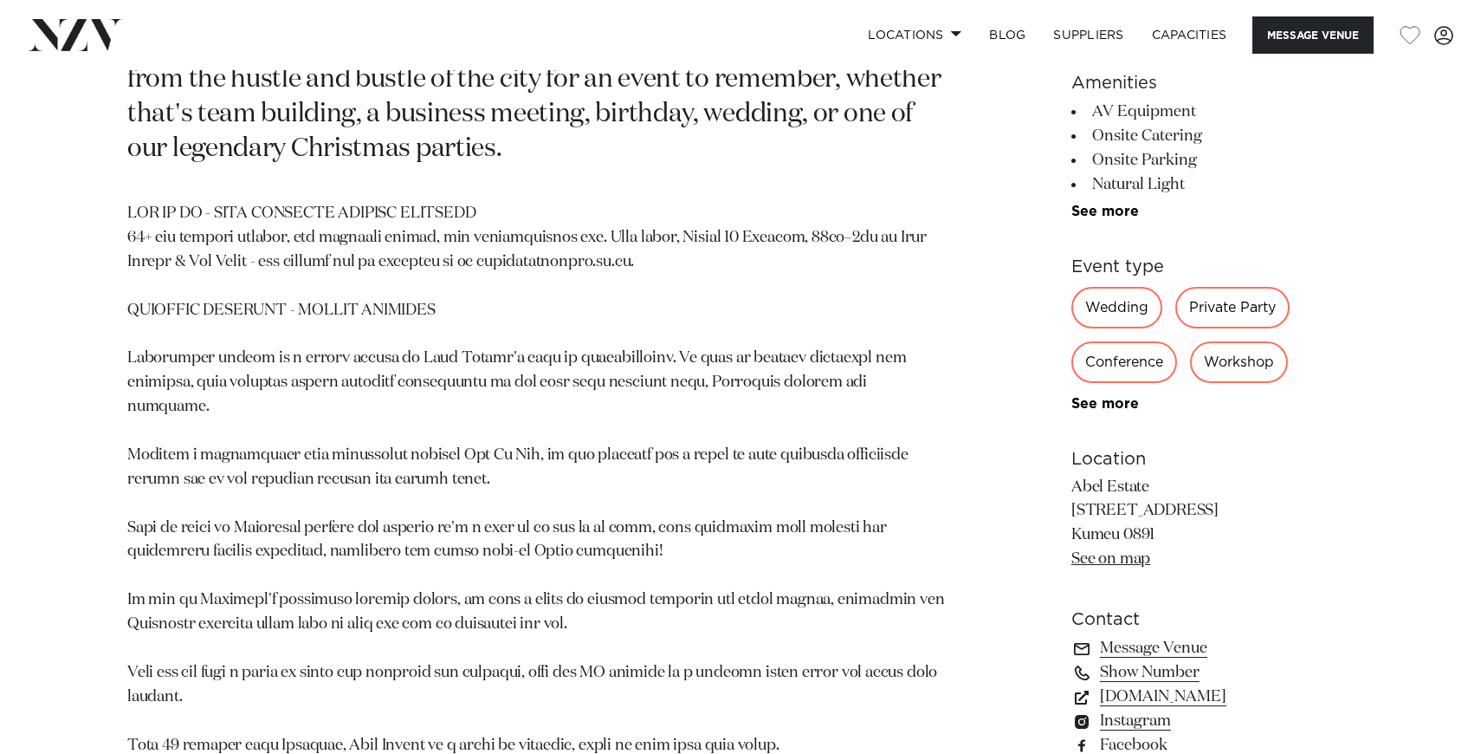
scroll to position [955, 0]
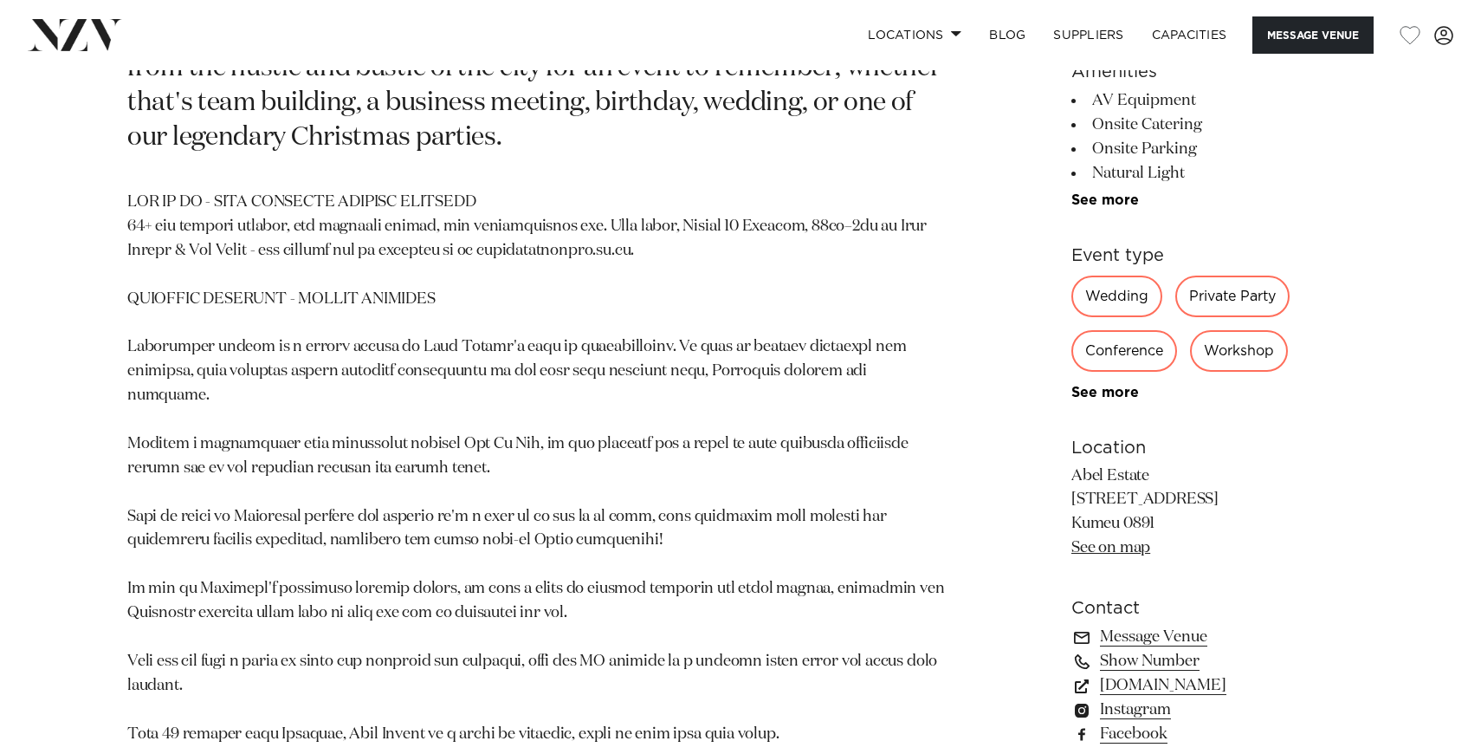
click at [1127, 541] on link "See on map" at bounding box center [1111, 549] width 79 height 16
